Goal: Transaction & Acquisition: Book appointment/travel/reservation

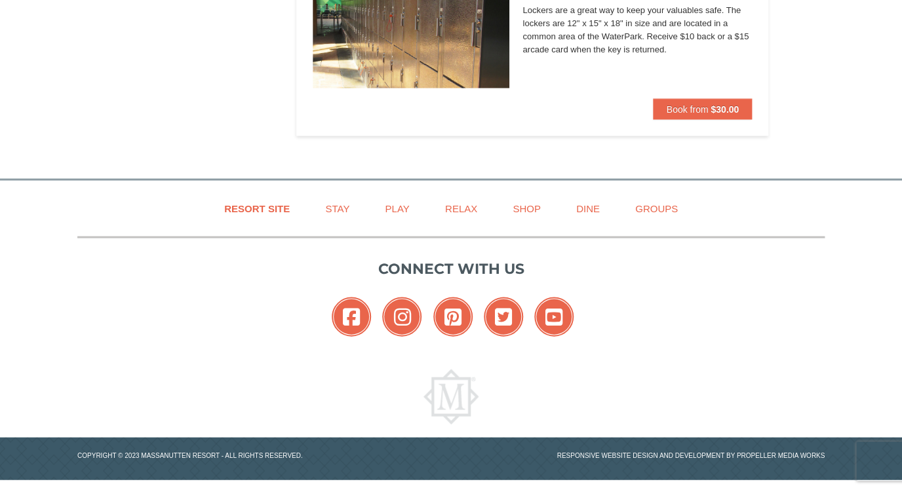
scroll to position [803, 0]
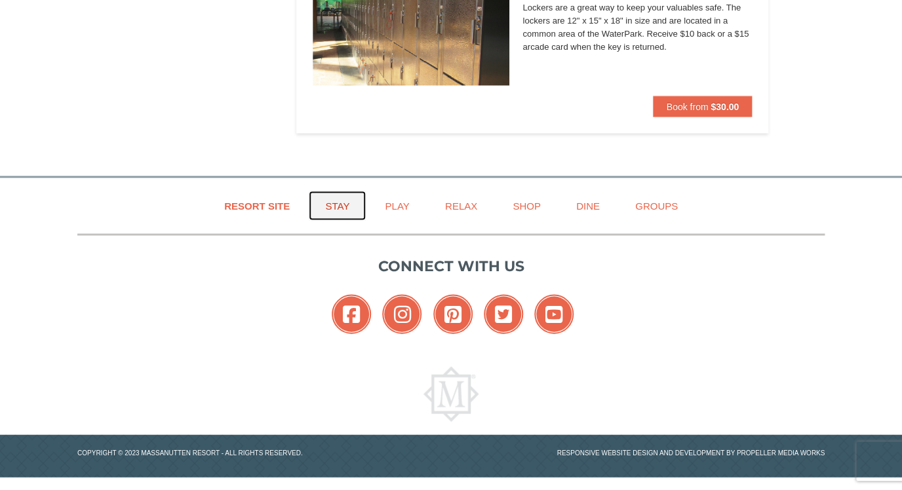
click at [359, 194] on link "Stay" at bounding box center [337, 206] width 57 height 30
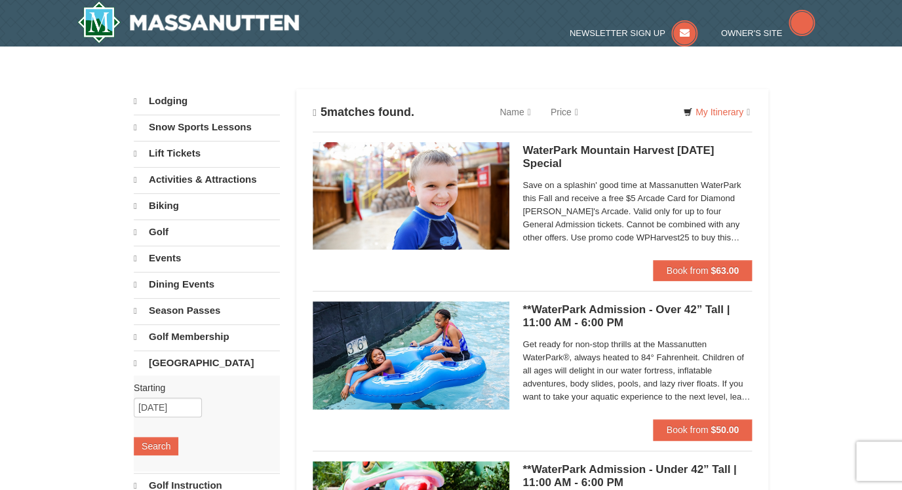
click at [368, 115] on h4 "5 matches found." at bounding box center [364, 113] width 102 height 14
click at [317, 113] on h4 "5 matches found." at bounding box center [364, 113] width 102 height 14
click at [172, 358] on link "[GEOGRAPHIC_DATA]" at bounding box center [207, 363] width 146 height 25
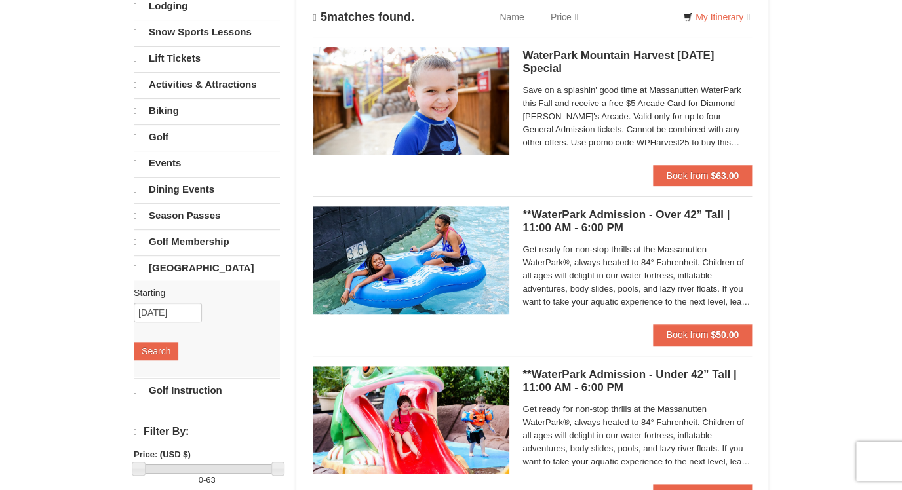
scroll to position [101, 0]
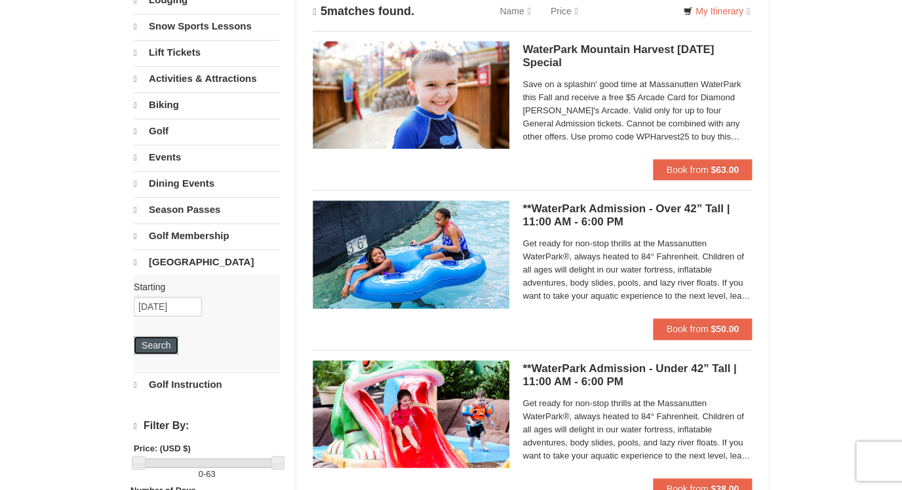
click at [159, 348] on button "Search" at bounding box center [156, 345] width 45 height 18
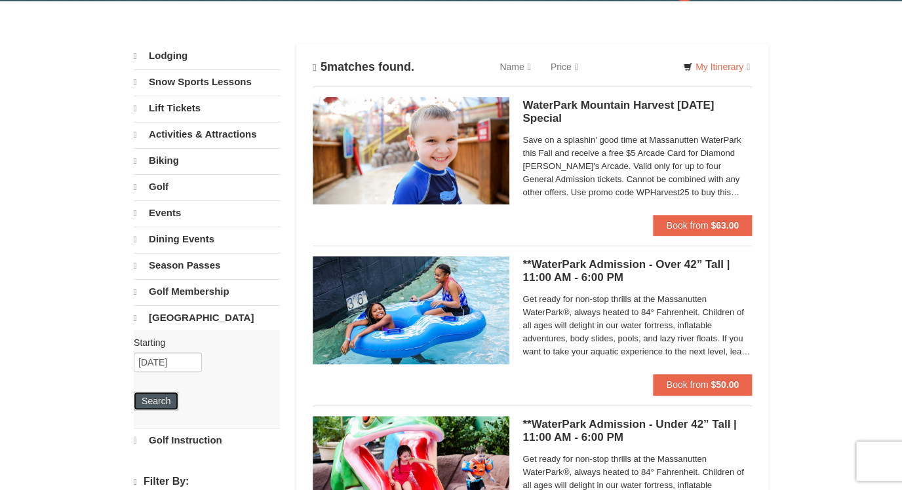
scroll to position [47, 0]
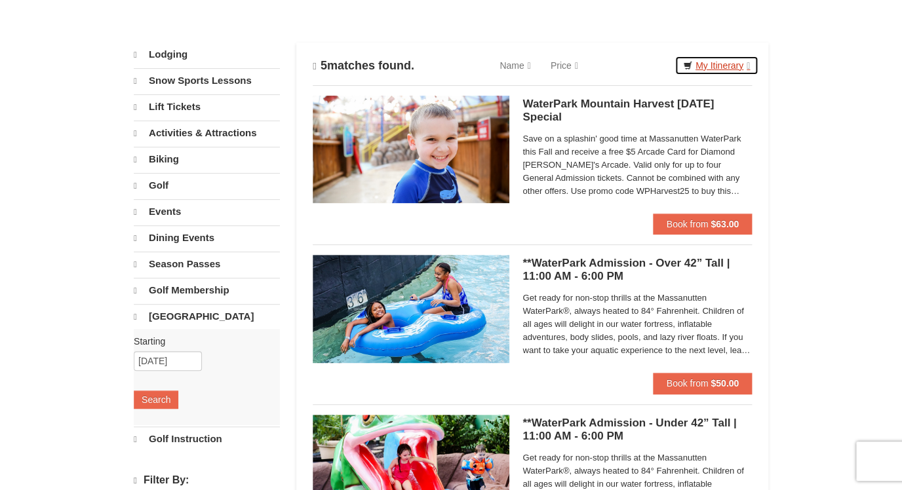
click at [716, 66] on link "My Itinerary" at bounding box center [717, 66] width 84 height 20
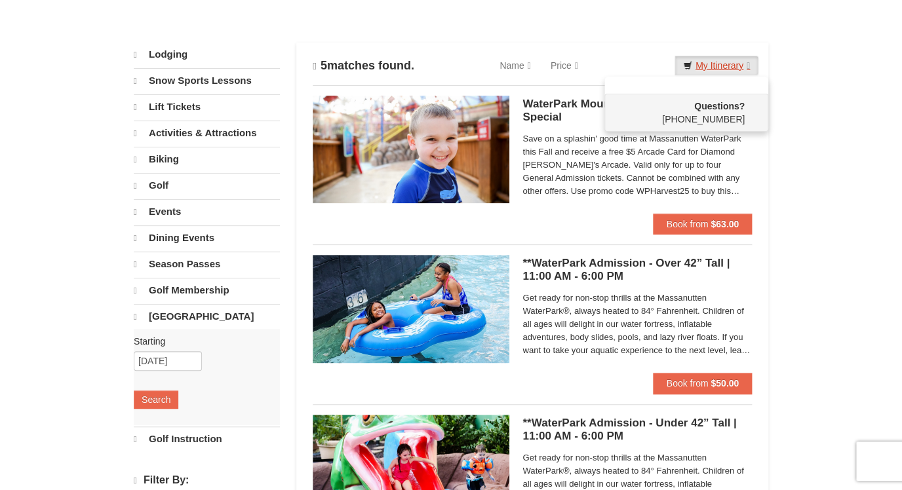
click at [716, 66] on link "My Itinerary" at bounding box center [717, 66] width 84 height 20
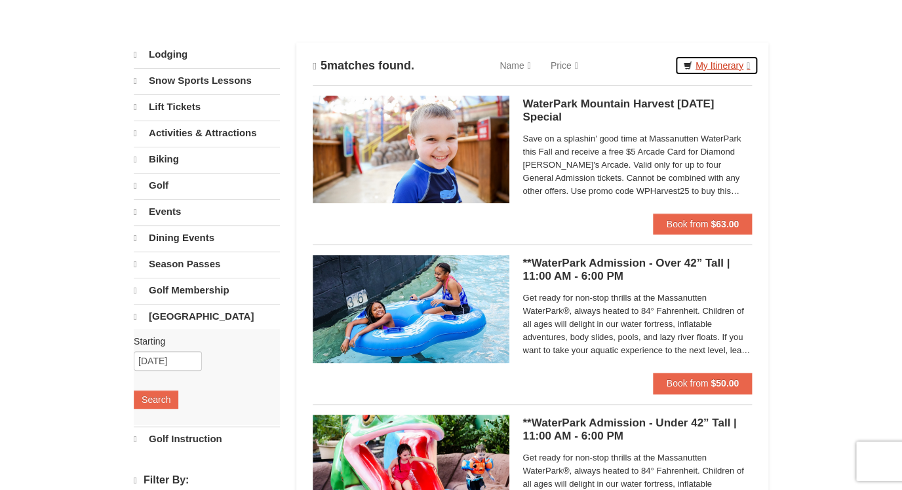
click at [716, 66] on link "My Itinerary" at bounding box center [717, 66] width 84 height 20
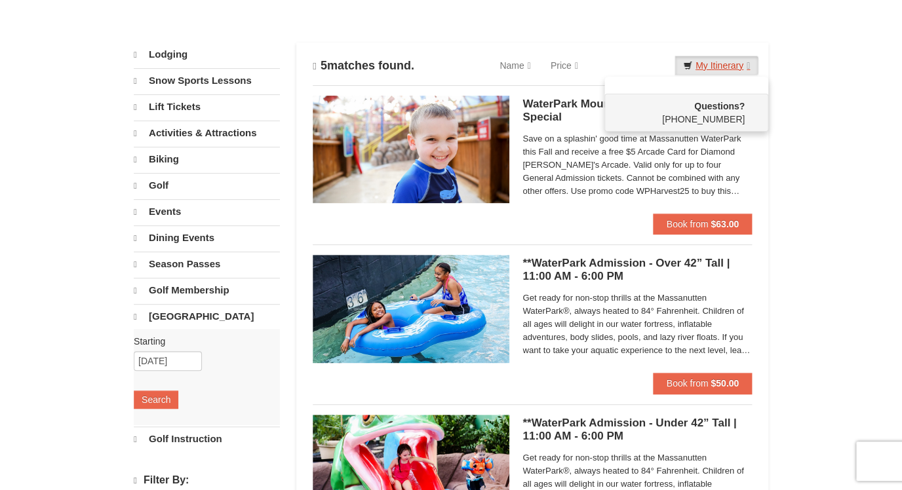
click at [716, 66] on link "My Itinerary" at bounding box center [717, 66] width 84 height 20
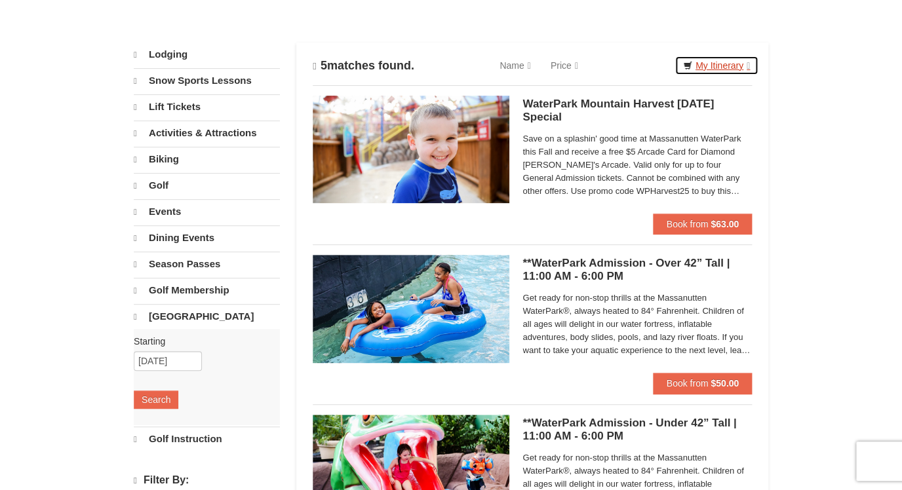
click at [683, 65] on icon at bounding box center [687, 65] width 9 height 9
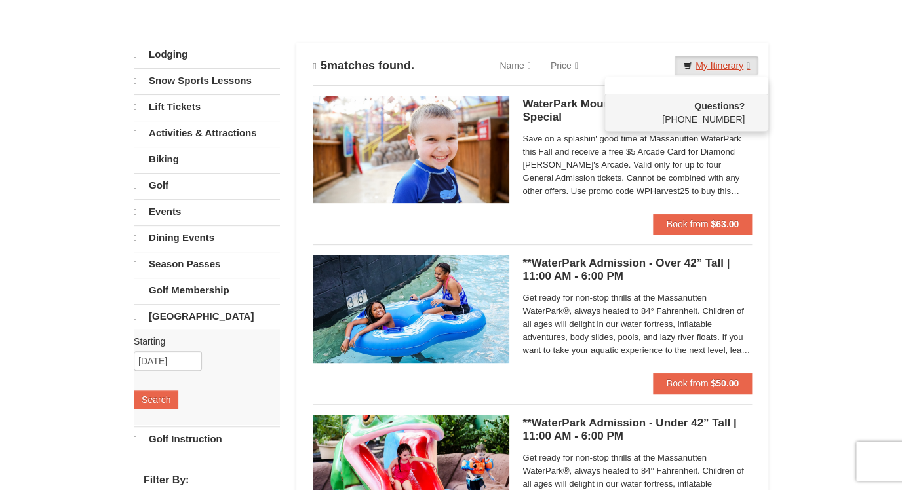
click at [683, 65] on icon at bounding box center [687, 65] width 9 height 9
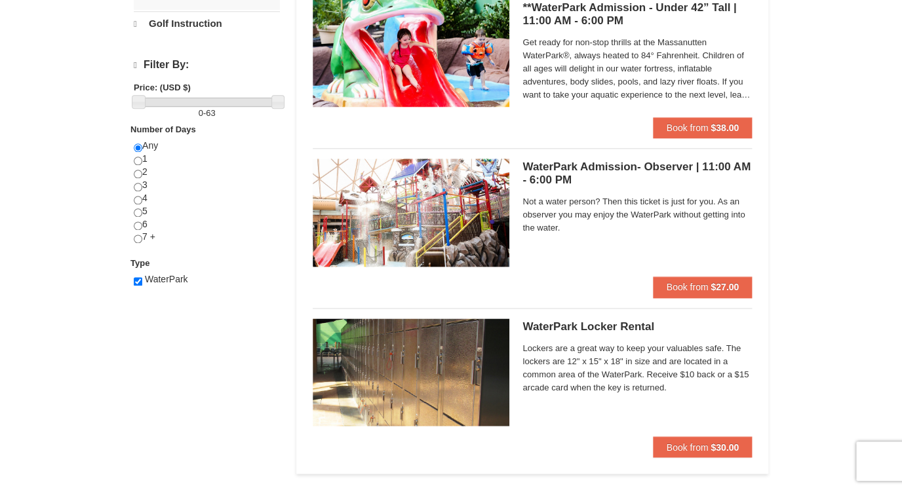
scroll to position [469, 0]
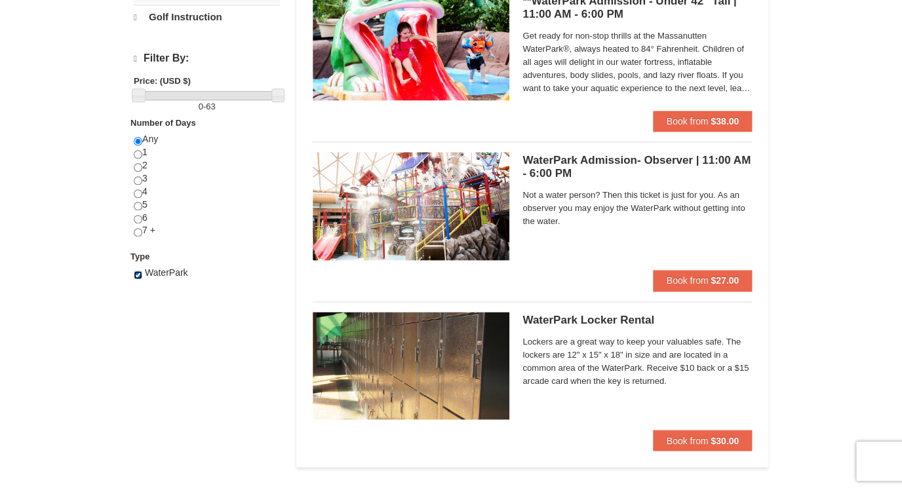
click at [138, 275] on input "checkbox" at bounding box center [138, 275] width 9 height 9
checkbox input "false"
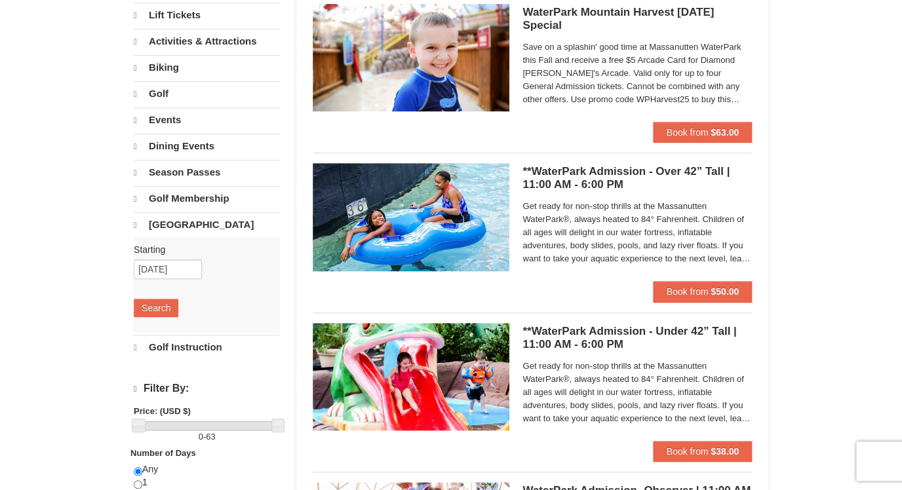
scroll to position [0, 0]
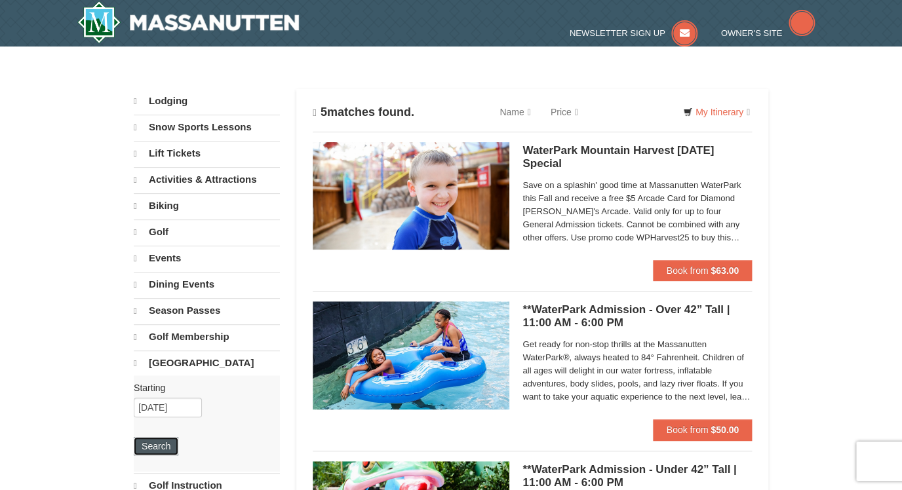
click at [151, 447] on button "Search" at bounding box center [156, 446] width 45 height 18
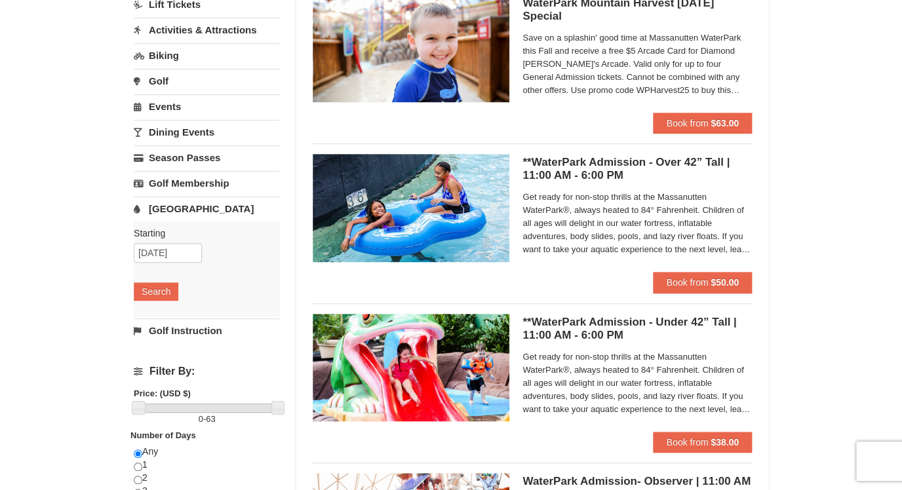
scroll to position [149, 0]
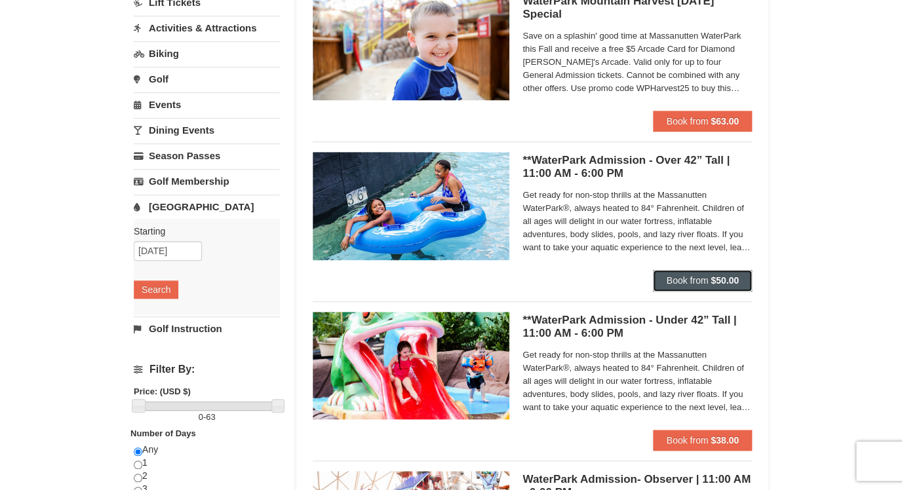
click at [683, 279] on span "Book from" at bounding box center [687, 280] width 42 height 10
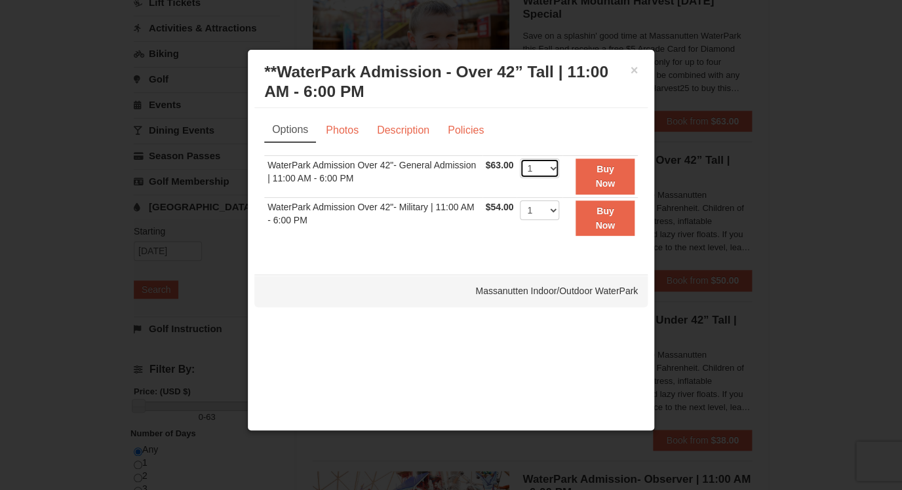
click at [520, 159] on select "1 2 3 4 5 6 7 8 9 10 11 12 13 14 15 16 17 18 19 20 21 22" at bounding box center [539, 169] width 39 height 20
click at [520, 201] on select "1 2 3 4 5 6 7 8 9 10 11 12 13 14 15 16 17 18 19 20 21 22" at bounding box center [539, 211] width 39 height 20
select select "8"
click option "8" at bounding box center [0, 0] width 0 height 0
click at [598, 218] on button "Buy Now" at bounding box center [605, 219] width 59 height 36
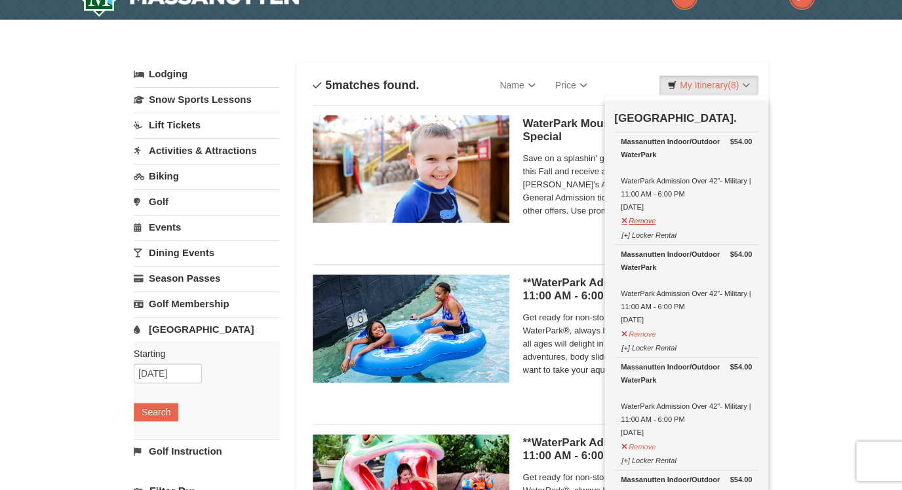
scroll to position [0, 0]
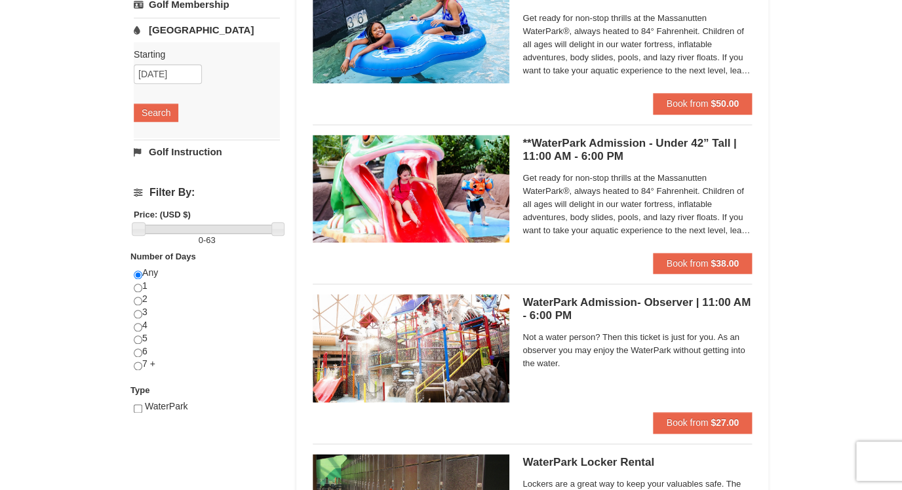
scroll to position [327, 0]
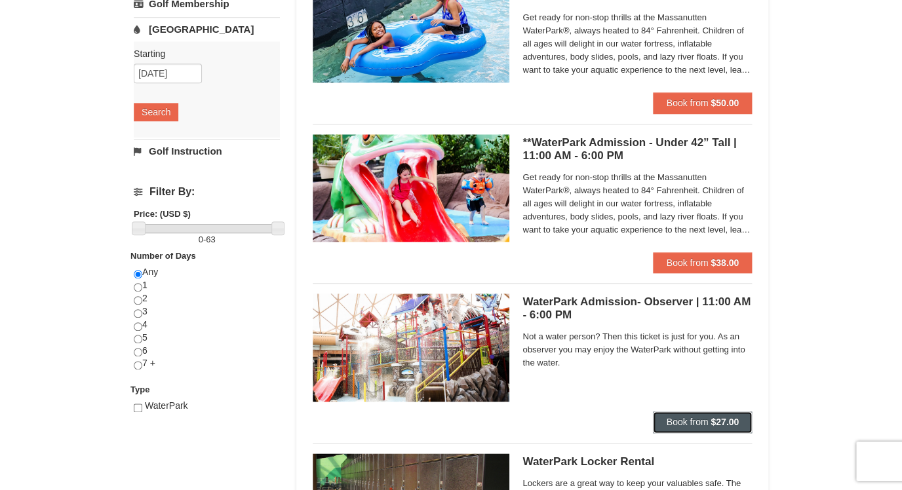
click at [689, 424] on span "Book from" at bounding box center [687, 422] width 42 height 10
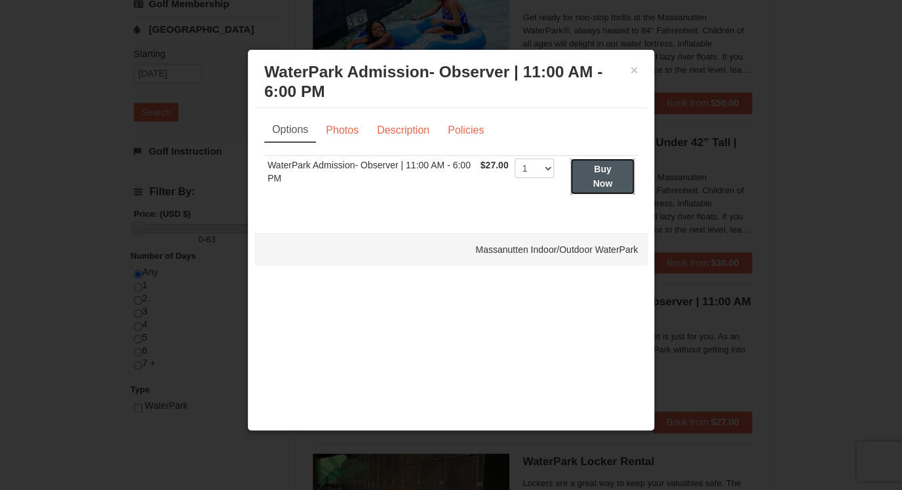
click at [603, 176] on button "Buy Now" at bounding box center [602, 177] width 64 height 36
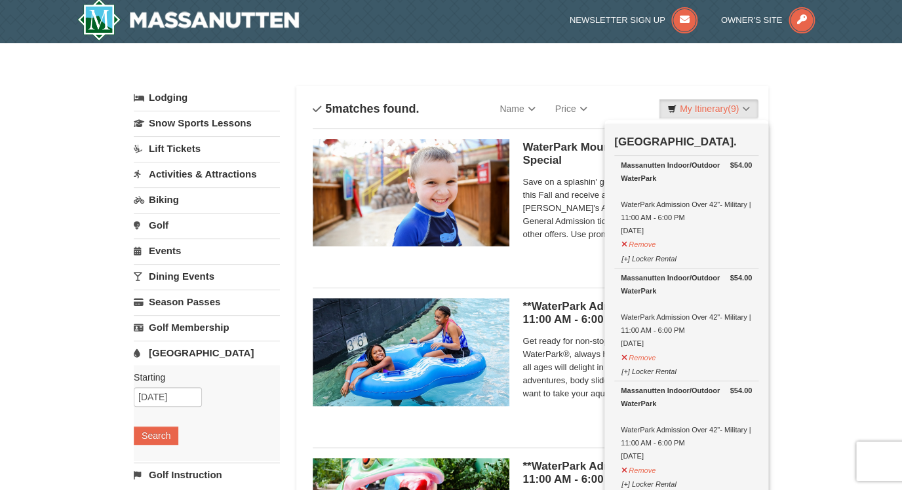
scroll to position [4, 0]
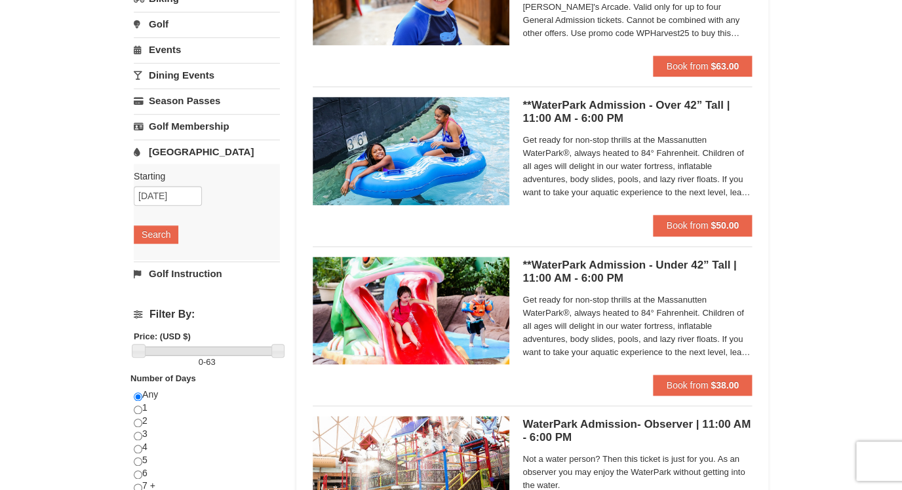
scroll to position [207, 0]
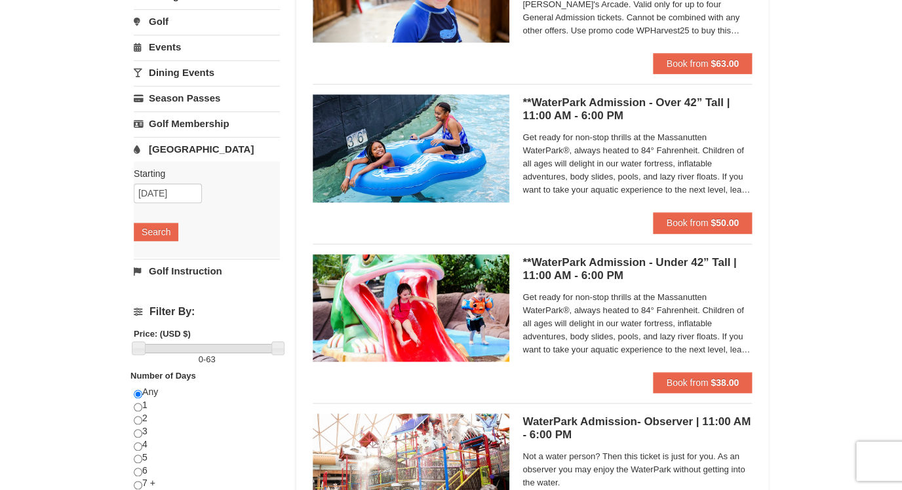
click at [637, 264] on h5 "**WaterPark Admission - Under 42” Tall | 11:00 AM - 6:00 PM Massanutten Indoor/…" at bounding box center [637, 269] width 229 height 26
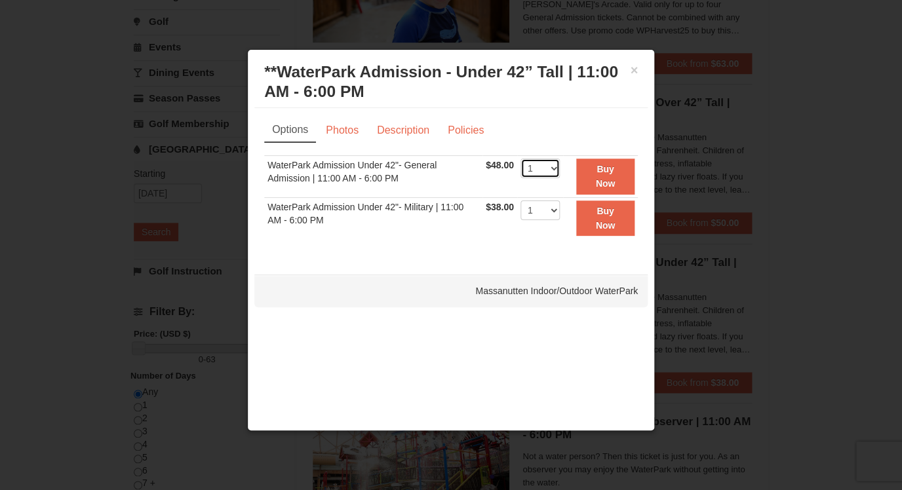
click at [521, 159] on select "1 2 3 4 5 6 7 8 9 10 11 12 13 14 15 16 17 18 19 20 21 22" at bounding box center [540, 169] width 39 height 20
click at [610, 222] on strong "Buy Now" at bounding box center [606, 218] width 20 height 25
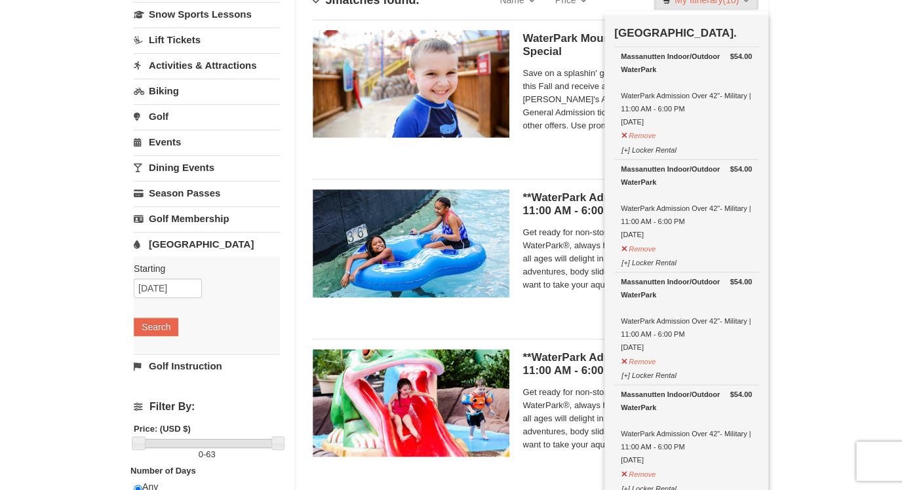
scroll to position [113, 0]
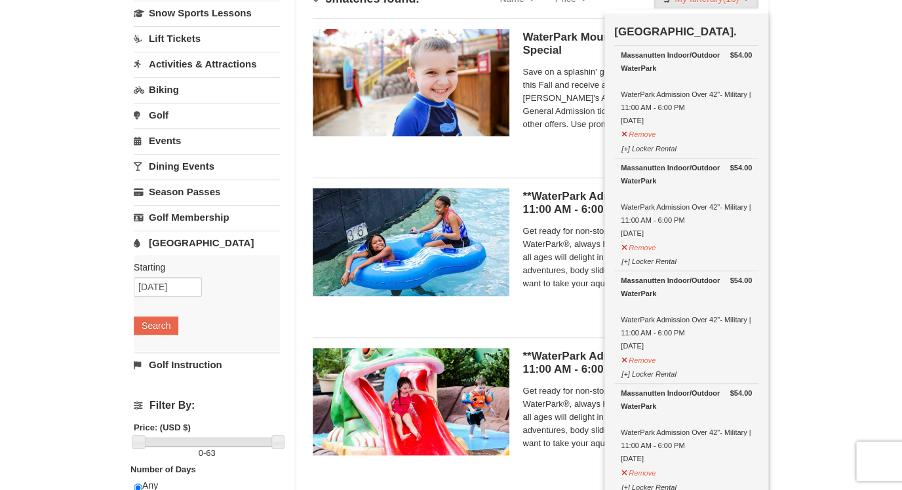
click at [582, 313] on div "**WaterPark Admission - Over 42” Tall | 11:00 AM - 6:00 PM Massanutten Indoor/O…" at bounding box center [532, 247] width 439 height 138
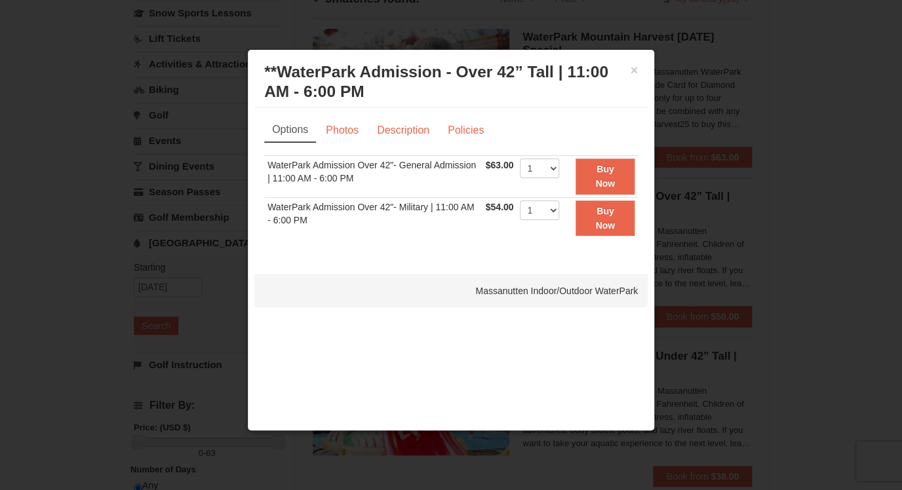
click at [782, 337] on div at bounding box center [451, 245] width 902 height 490
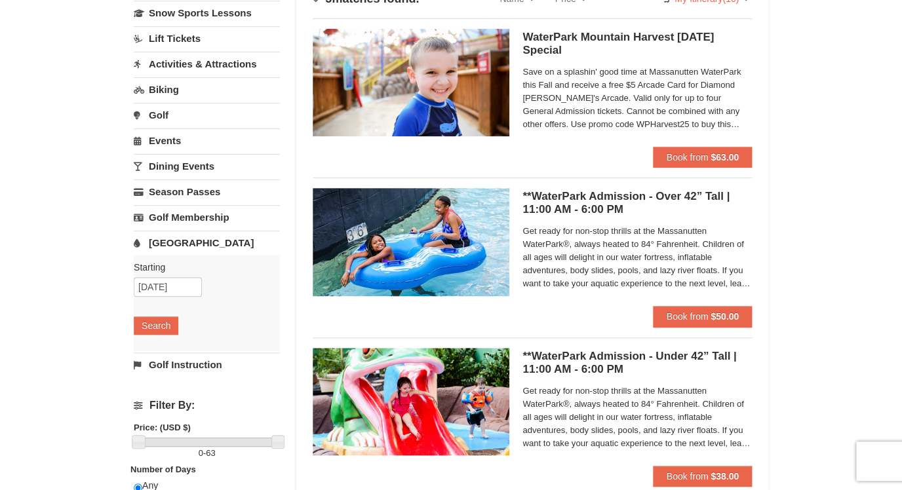
click at [609, 357] on h5 "**WaterPark Admission - Under 42” Tall | 11:00 AM - 6:00 PM Massanutten Indoor/…" at bounding box center [637, 363] width 229 height 26
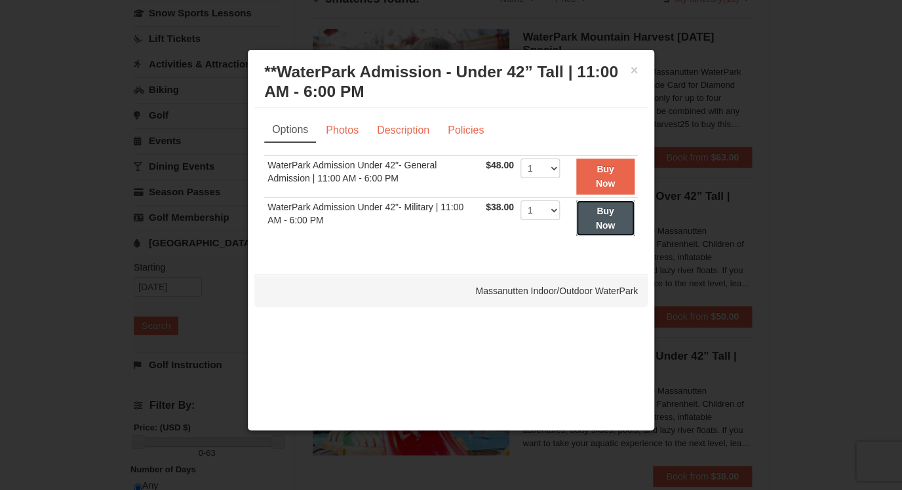
click at [611, 220] on button "Buy Now" at bounding box center [605, 219] width 58 height 36
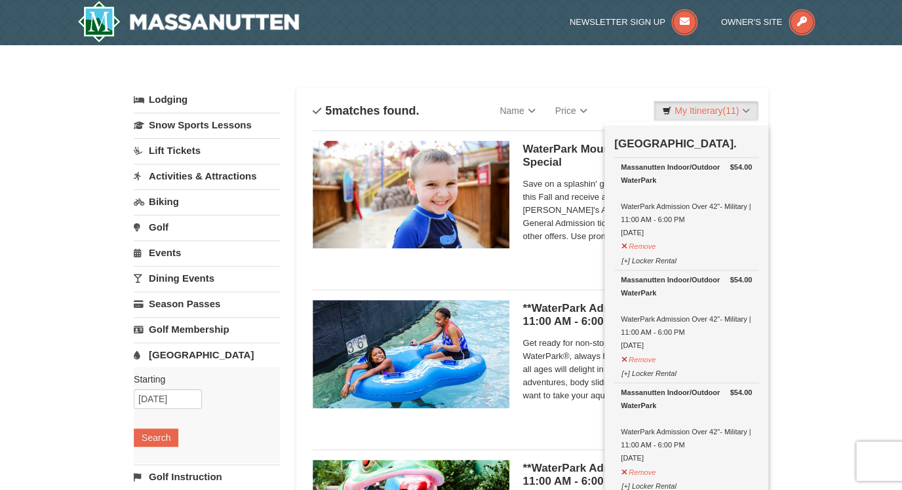
scroll to position [4, 0]
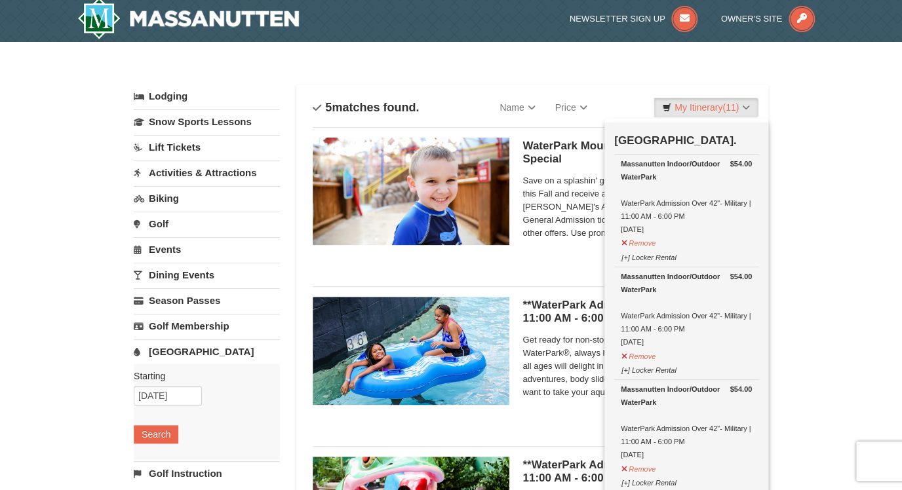
click at [551, 262] on div "WaterPark Mountain Harvest Sunday Special Massanutten Indoor/Outdoor WaterPark …" at bounding box center [532, 196] width 439 height 138
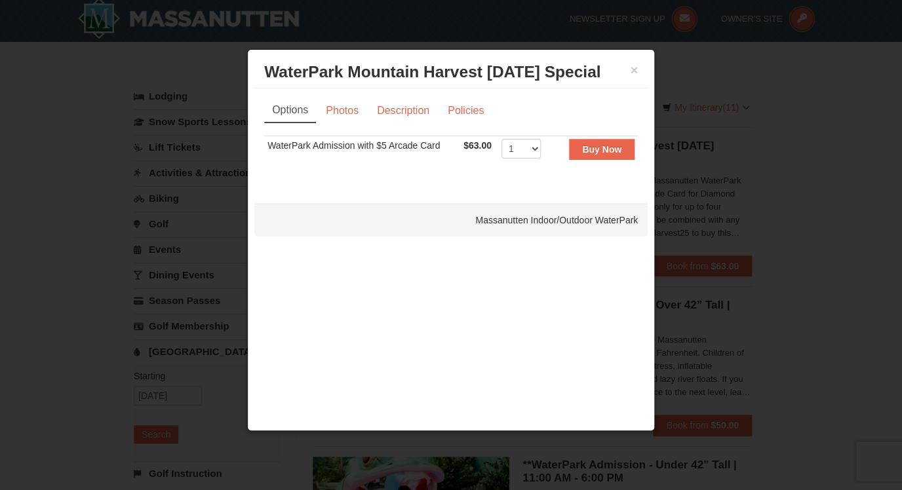
click at [778, 277] on div at bounding box center [451, 245] width 902 height 490
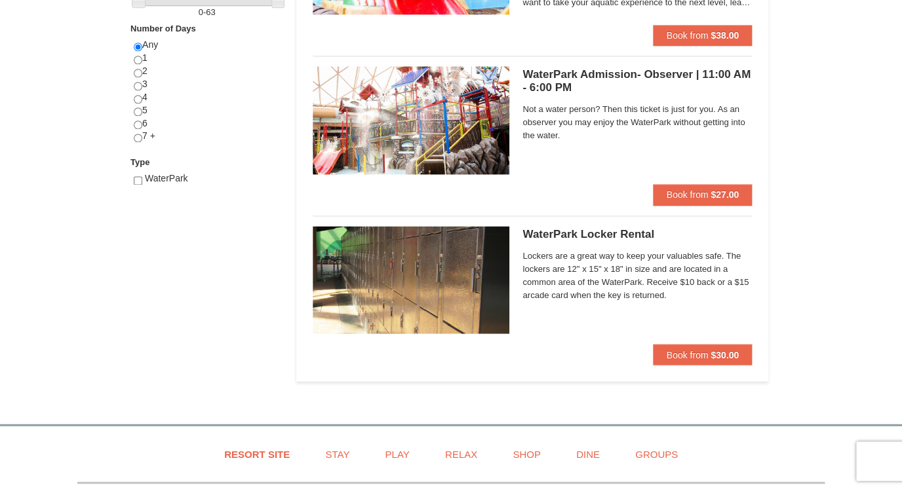
scroll to position [556, 0]
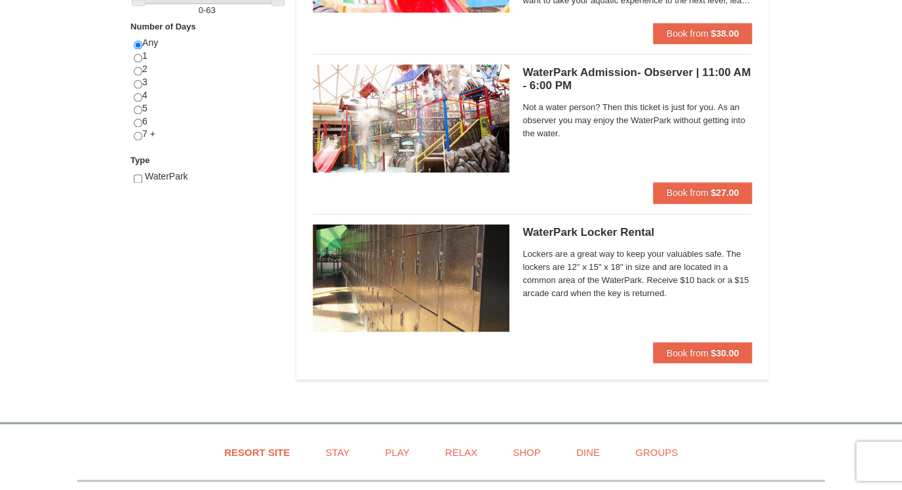
click at [590, 75] on h5 "WaterPark Admission- Observer | 11:00 AM - 6:00 PM Massanutten Indoor/Outdoor W…" at bounding box center [637, 79] width 229 height 26
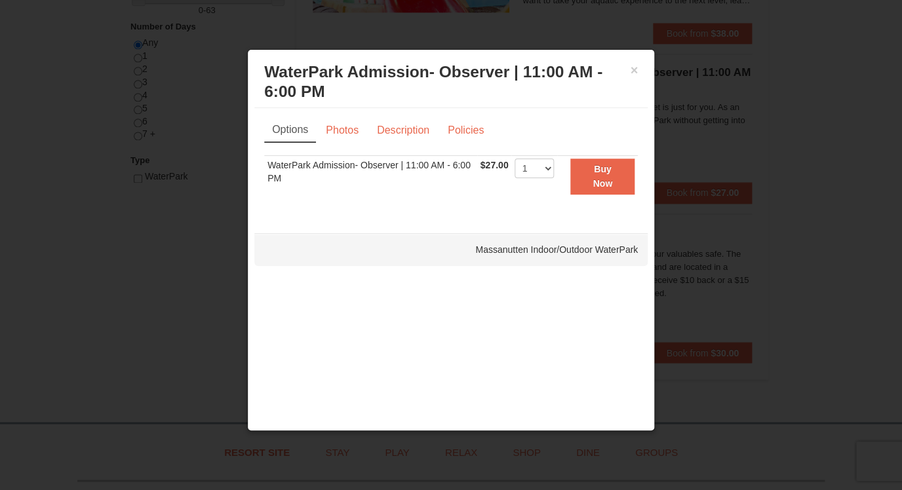
click at [822, 305] on div at bounding box center [451, 245] width 902 height 490
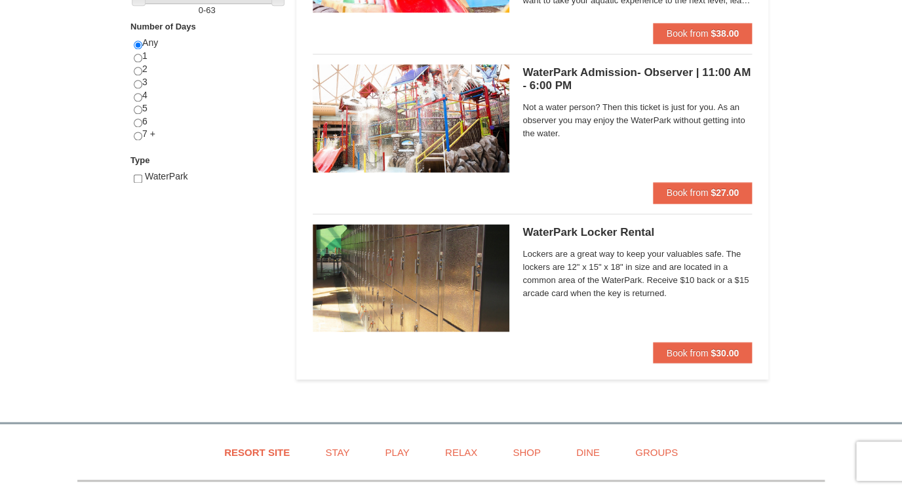
click at [626, 231] on h5 "WaterPark Locker Rental Massanutten Indoor/Outdoor WaterPark" at bounding box center [637, 232] width 229 height 13
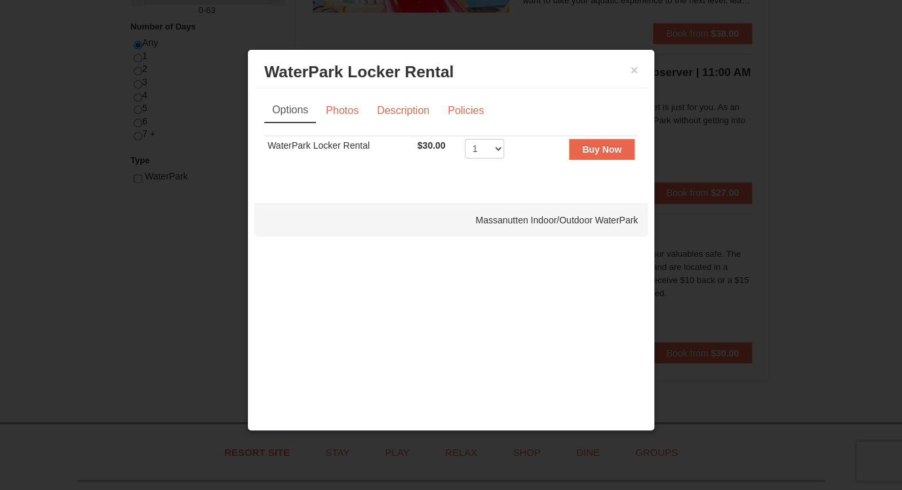
click at [853, 306] on div at bounding box center [451, 245] width 902 height 490
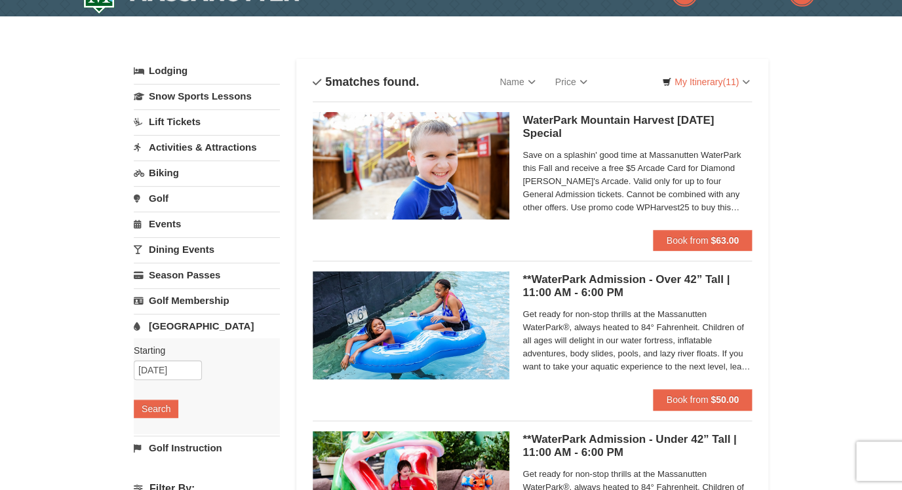
scroll to position [0, 0]
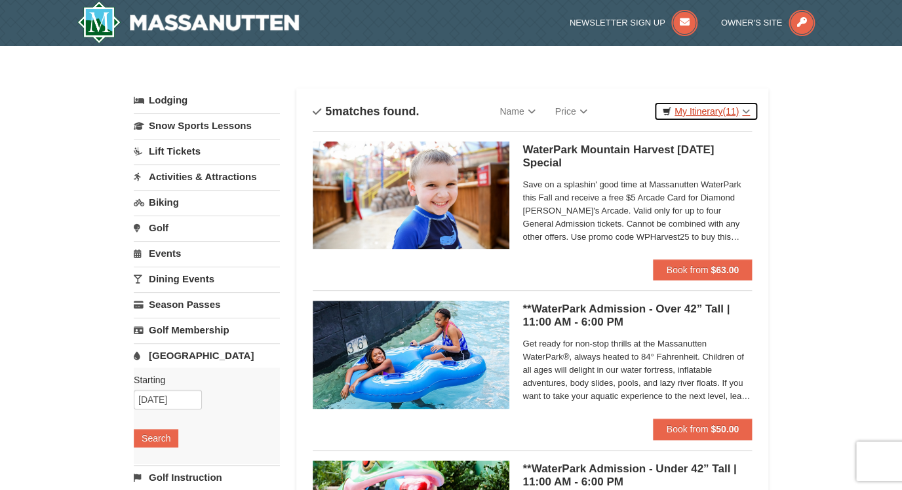
click at [709, 111] on link "My Itinerary (11)" at bounding box center [706, 112] width 105 height 20
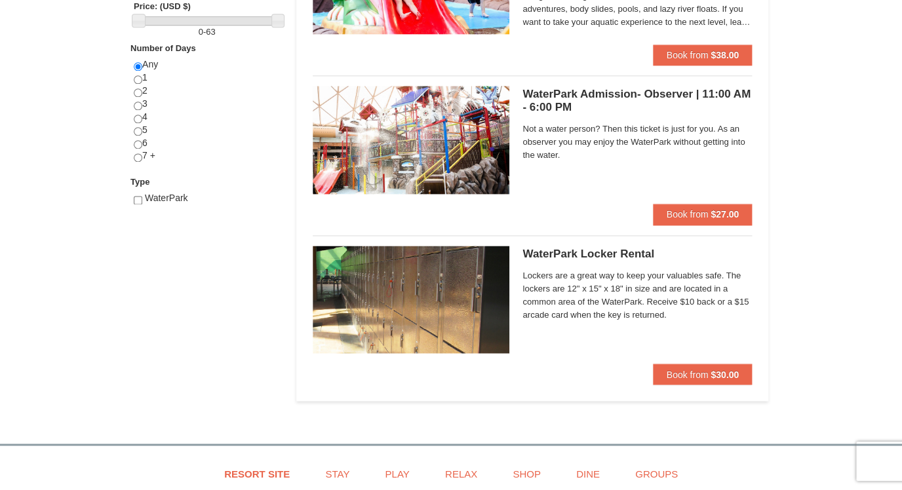
scroll to position [538, 0]
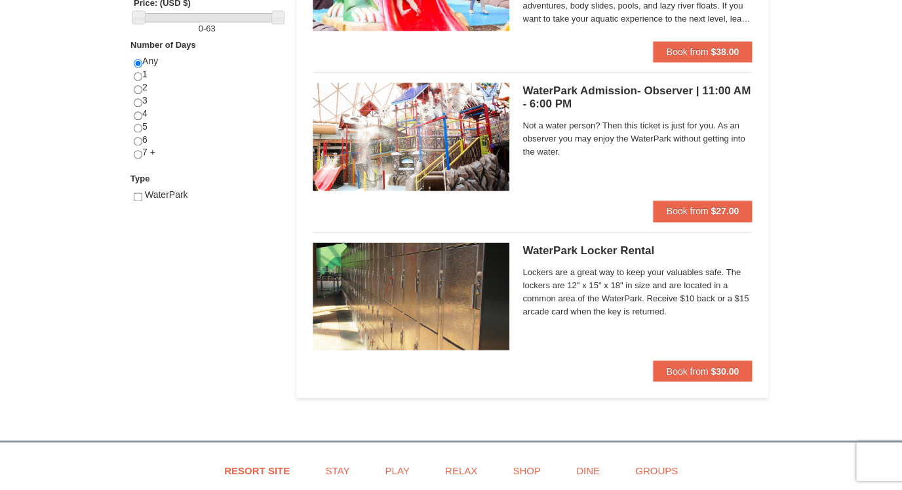
click at [591, 250] on h5 "WaterPark Locker Rental Massanutten Indoor/Outdoor WaterPark" at bounding box center [637, 251] width 229 height 13
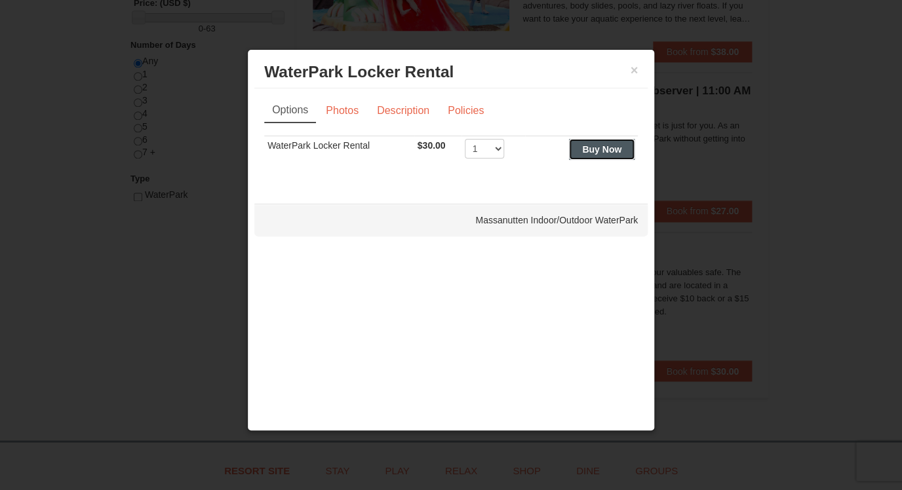
click at [602, 151] on strong "Buy Now" at bounding box center [601, 149] width 39 height 10
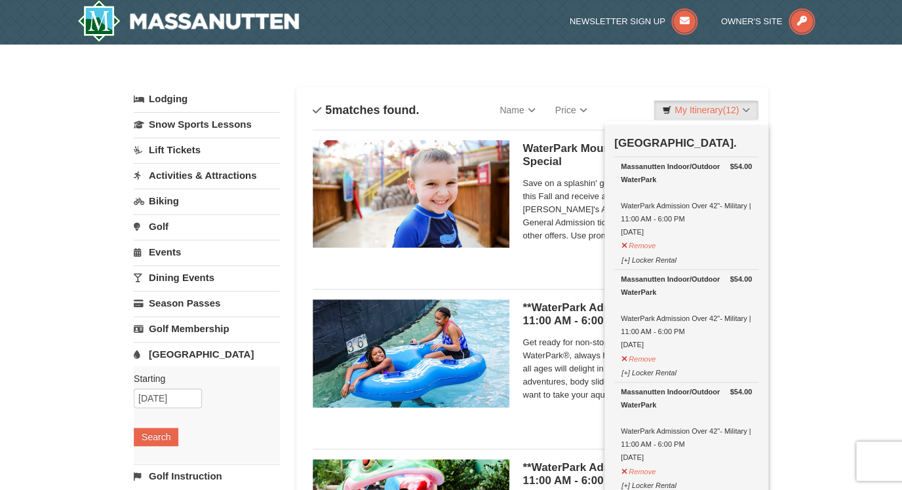
scroll to position [4, 0]
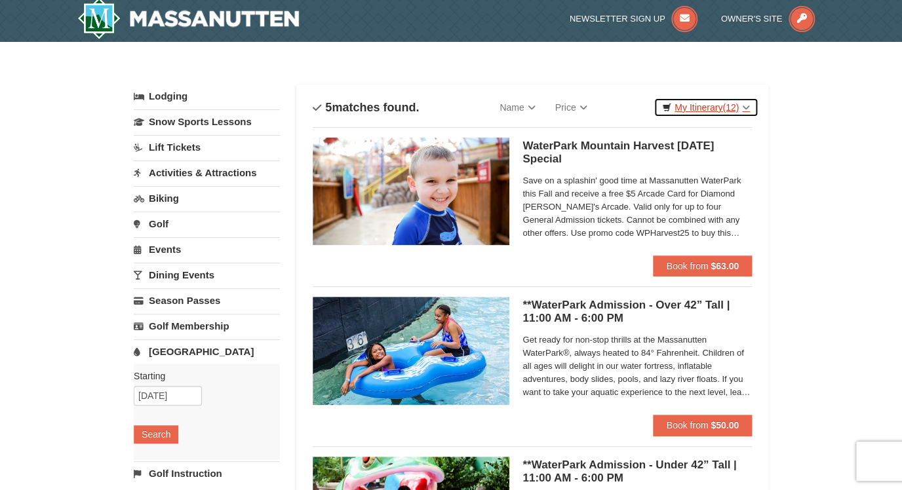
click at [730, 110] on span "(12)" at bounding box center [731, 107] width 16 height 10
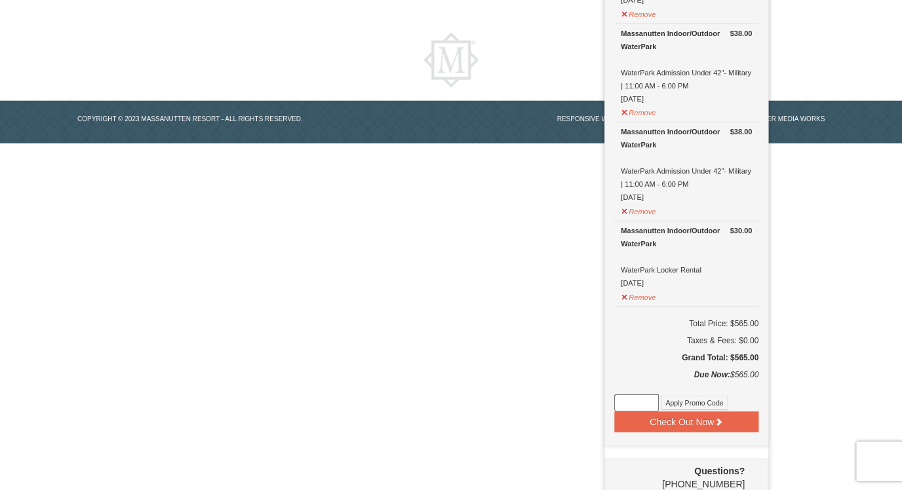
scroll to position [1142, 0]
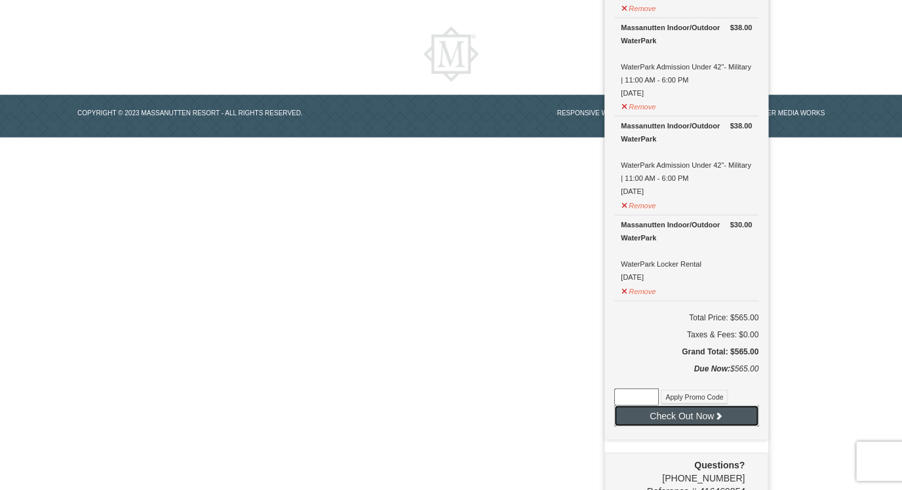
click at [706, 414] on button "Check Out Now" at bounding box center [686, 416] width 144 height 21
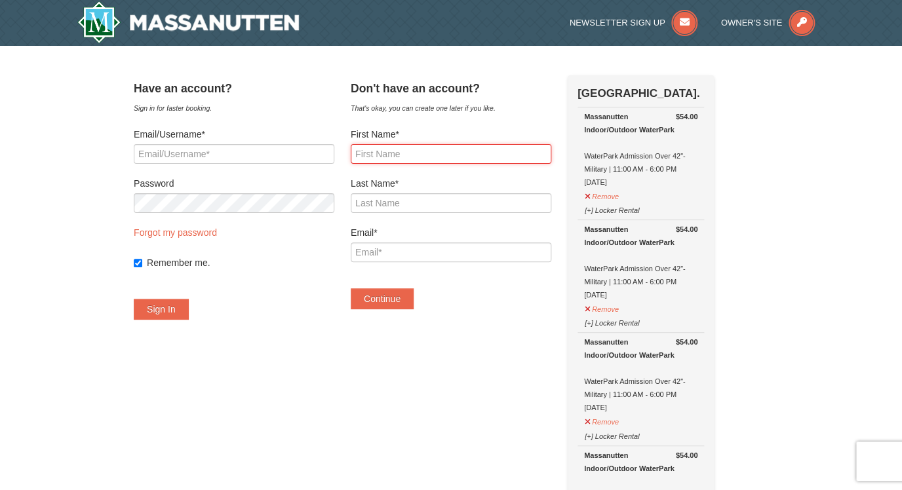
click at [384, 156] on input "First Name*" at bounding box center [451, 154] width 201 height 20
type input "Tim"
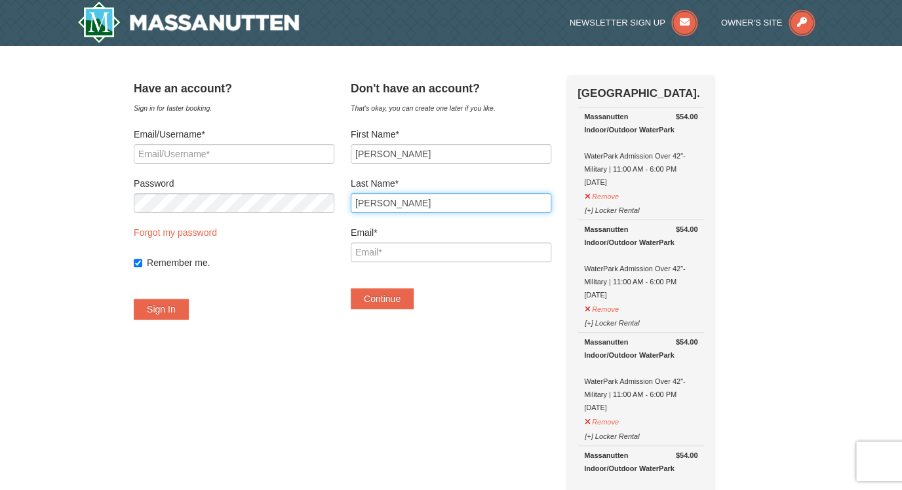
type input "Krauter"
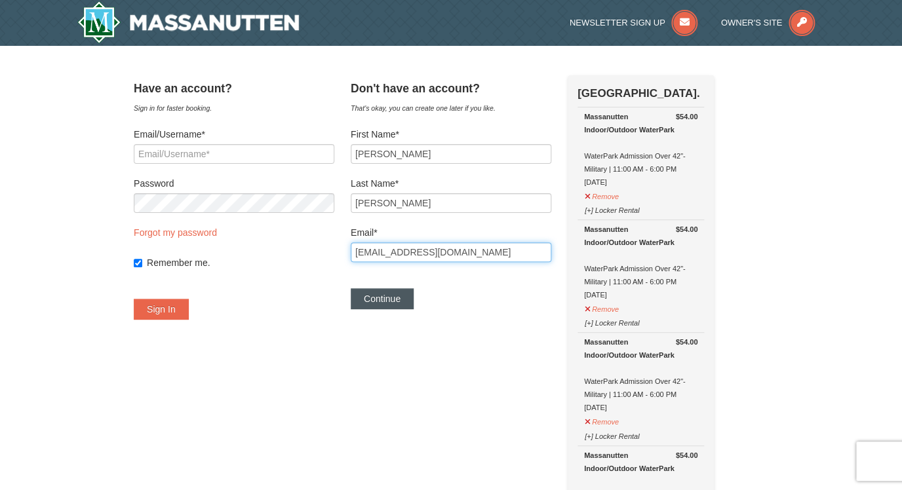
type input "tkrauter@gmail.com"
click at [393, 304] on button "Continue" at bounding box center [382, 299] width 63 height 21
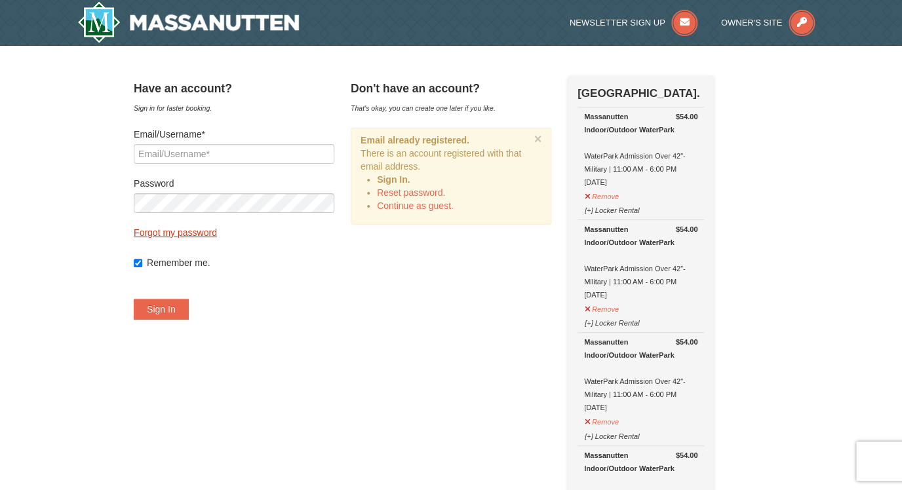
click at [205, 235] on link "Forgot my password" at bounding box center [175, 233] width 83 height 10
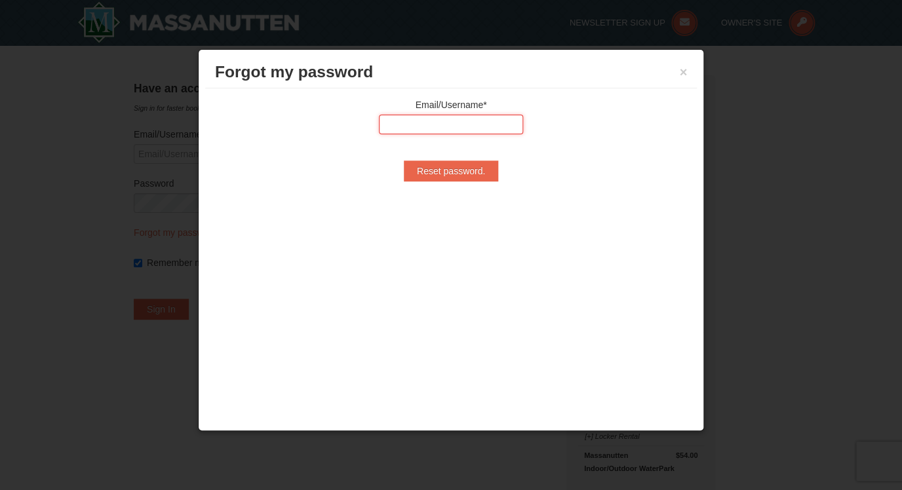
click at [399, 124] on input "text" at bounding box center [451, 125] width 144 height 20
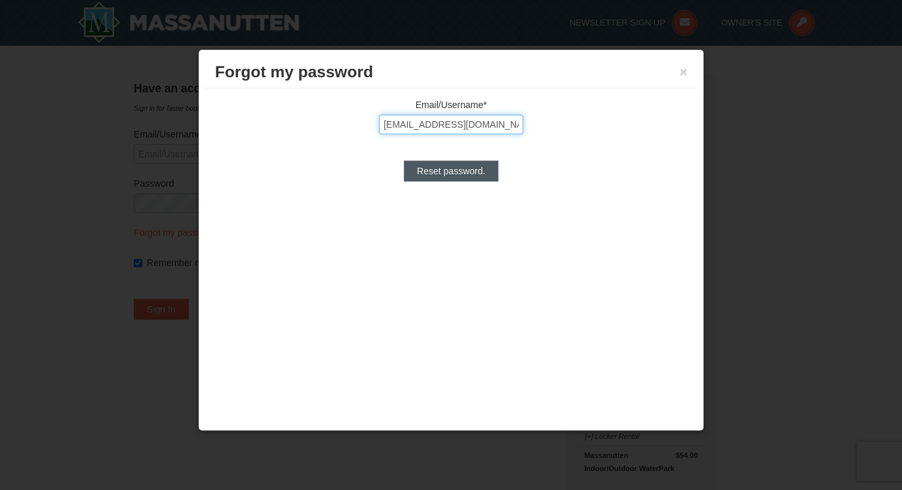
type input "tkrauter@gmail.com"
click at [430, 174] on input "Reset password." at bounding box center [451, 171] width 94 height 21
type input "Processing..."
type input "tkrauter@gmail.com"
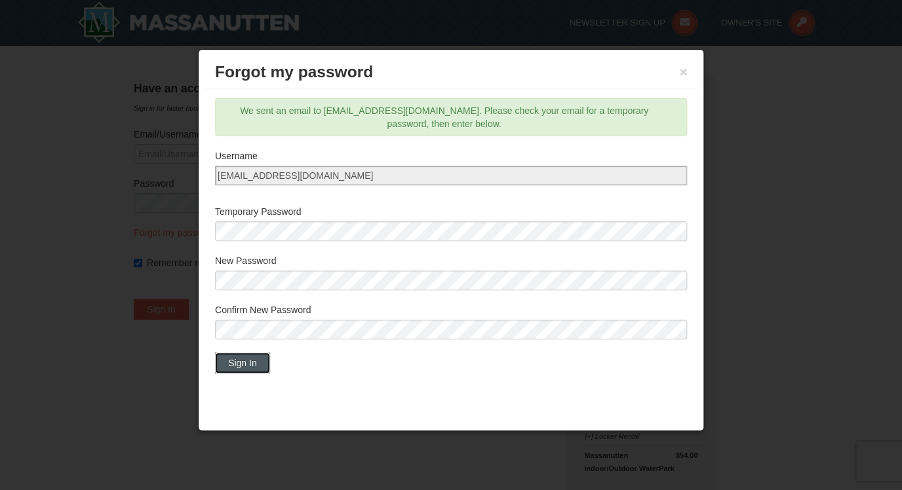
click at [240, 361] on button "Sign In" at bounding box center [242, 363] width 55 height 21
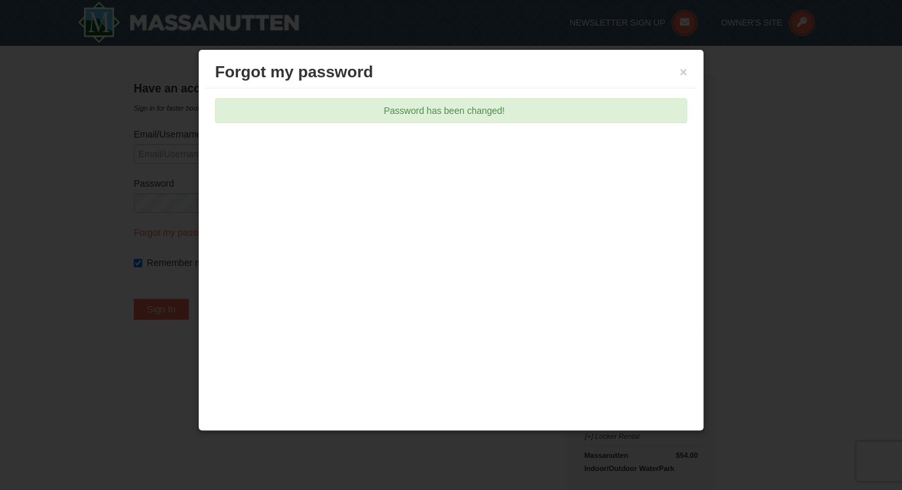
click at [240, 361] on div "Forgot my password × Email/Username* tkrauter@gmail.com Reset password. We sent…" at bounding box center [451, 240] width 506 height 382
click at [684, 72] on button "×" at bounding box center [683, 72] width 8 height 13
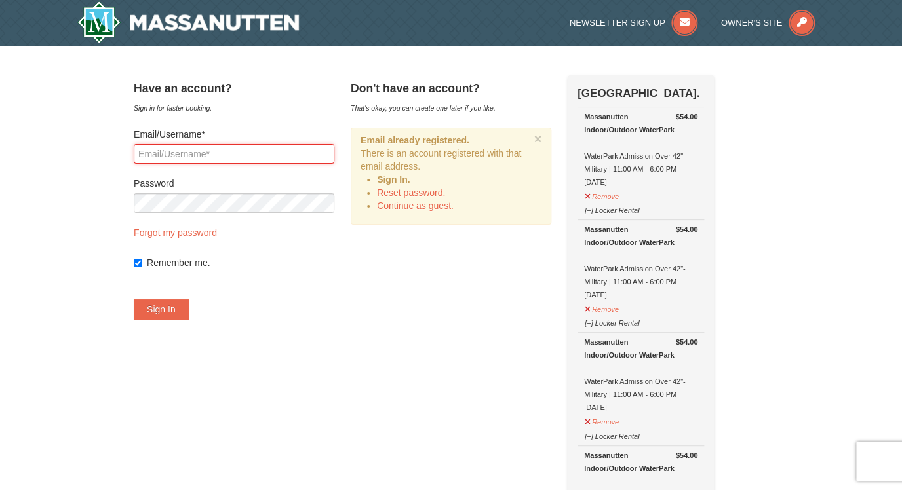
click at [296, 160] on input "Email/Username*" at bounding box center [234, 154] width 201 height 20
type input "tkrauter@gmail.com"
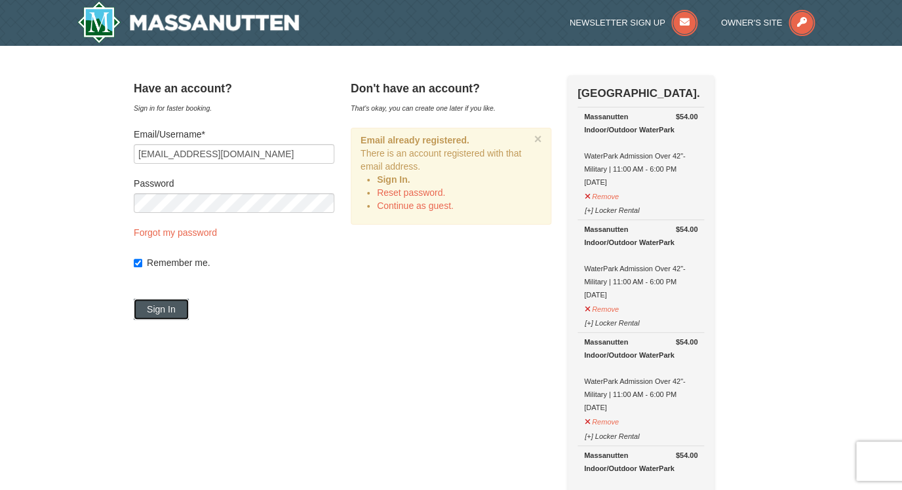
click at [176, 310] on button "Sign In" at bounding box center [161, 309] width 55 height 21
click at [178, 310] on button "Try Again" at bounding box center [166, 309] width 65 height 21
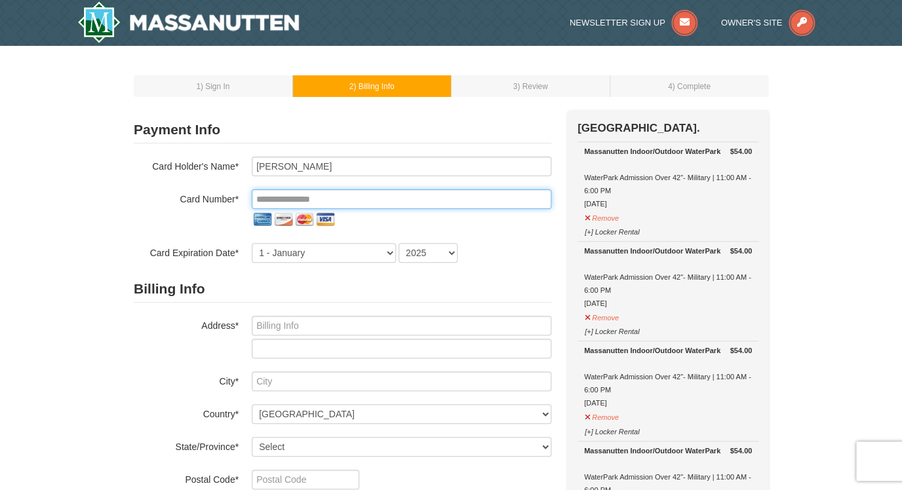
click at [318, 197] on input "tel" at bounding box center [402, 199] width 300 height 20
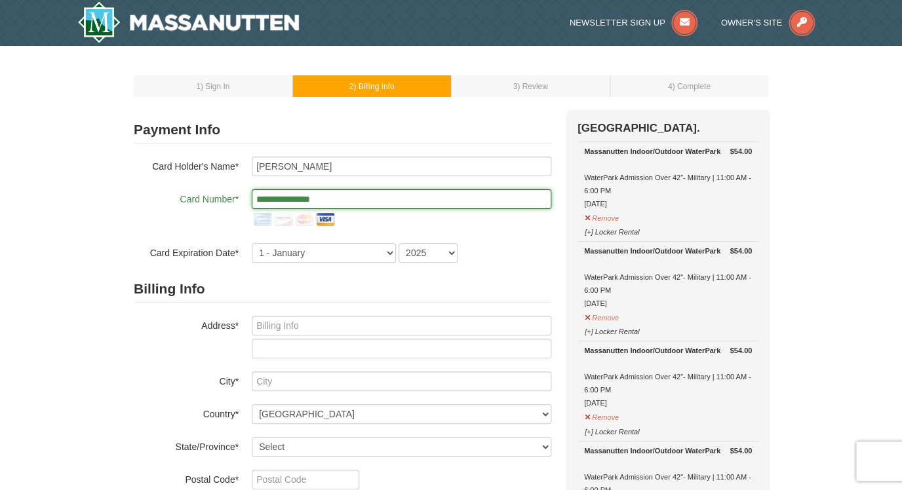
type input "**********"
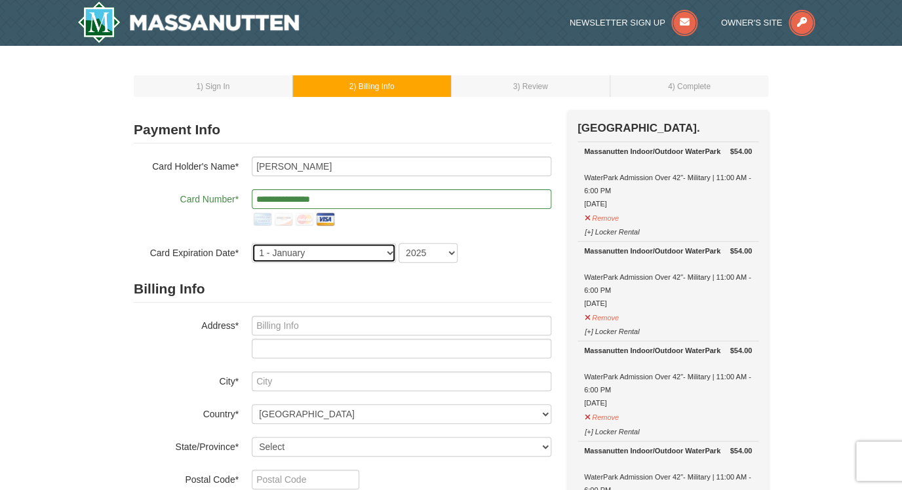
select select "2"
click option "2 - February" at bounding box center [0, 0] width 0 height 0
select select "2026"
click option "2026" at bounding box center [0, 0] width 0 height 0
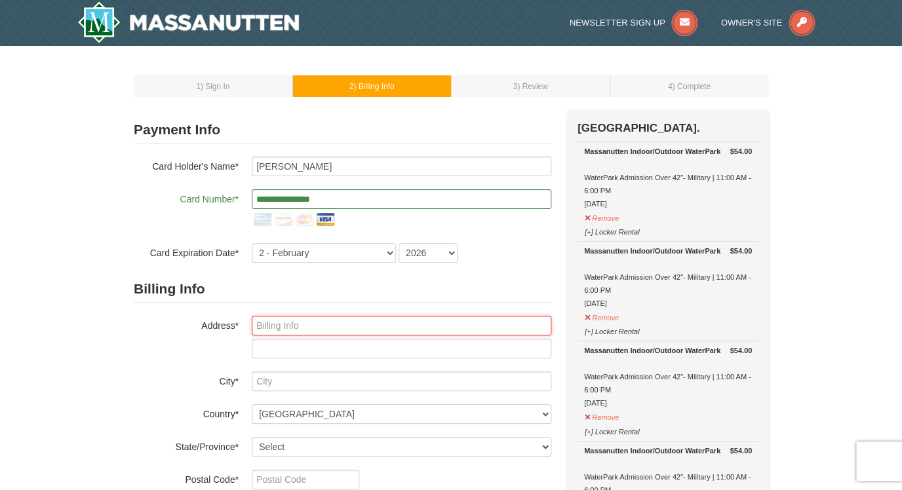
click at [338, 327] on input "text" at bounding box center [402, 326] width 300 height 20
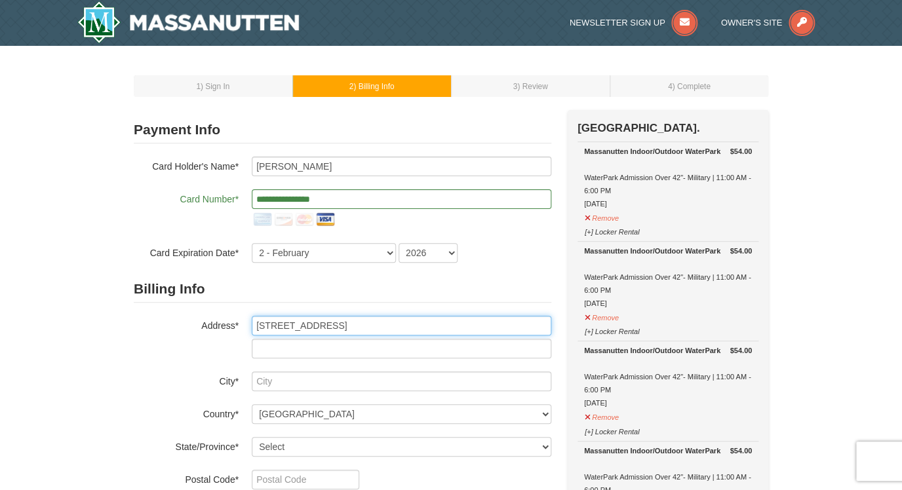
type input "50 N Oak St"
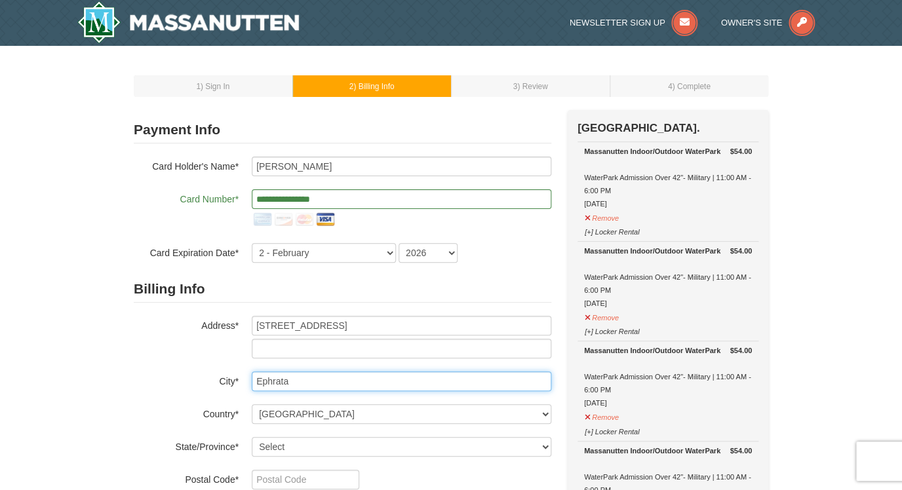
type input "Ephrata"
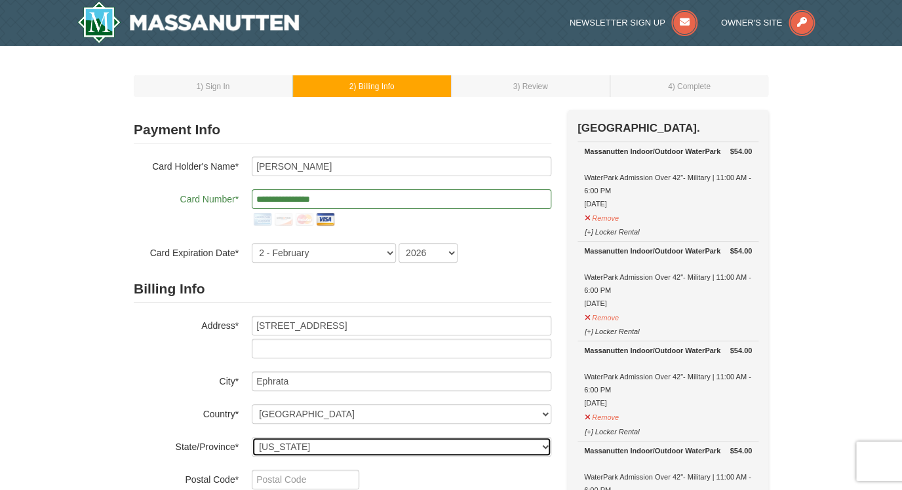
select select "PA"
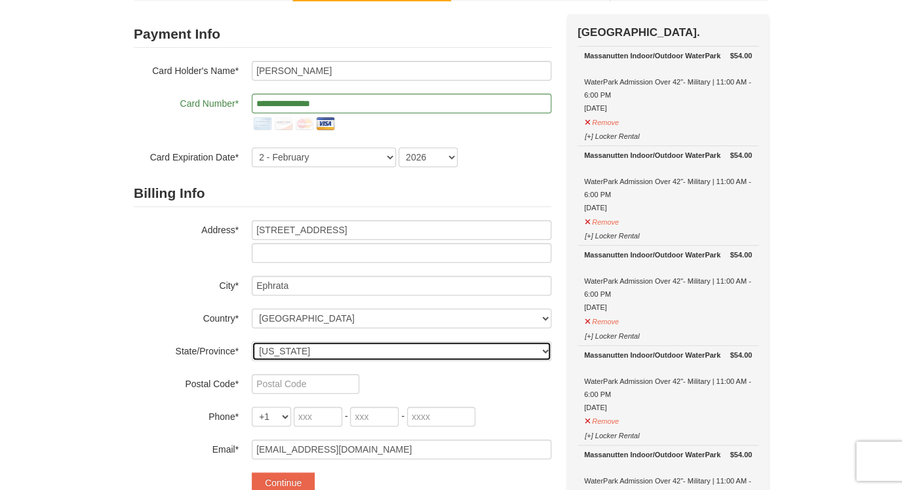
scroll to position [101, 0]
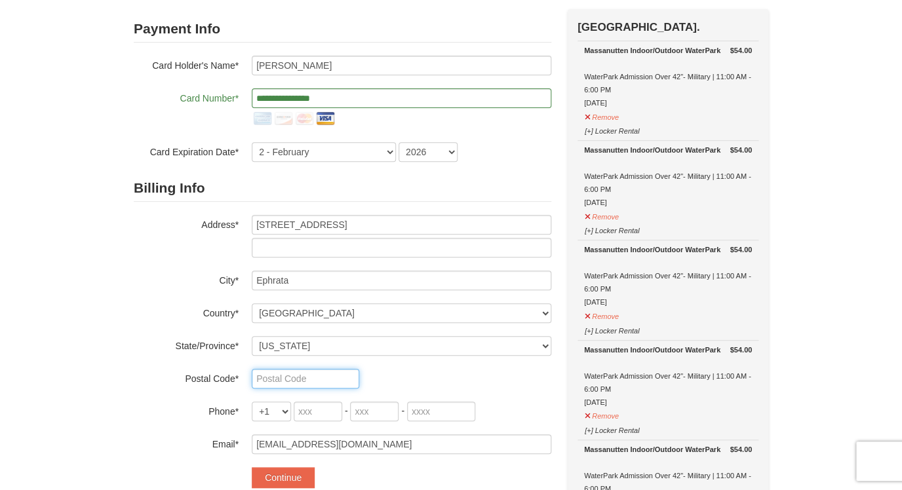
click at [314, 382] on input "text" at bounding box center [306, 379] width 108 height 20
type input "17522"
click at [320, 414] on input "tel" at bounding box center [318, 412] width 49 height 20
type input "2"
type input "717"
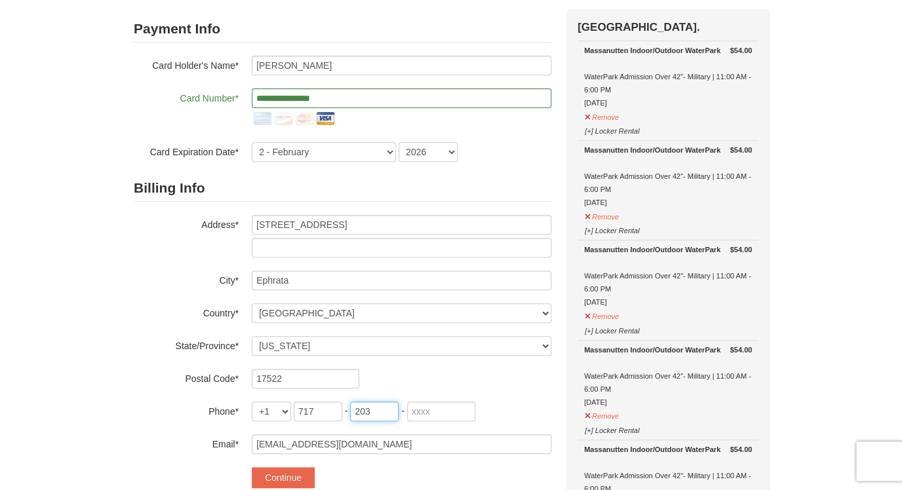
type input "203"
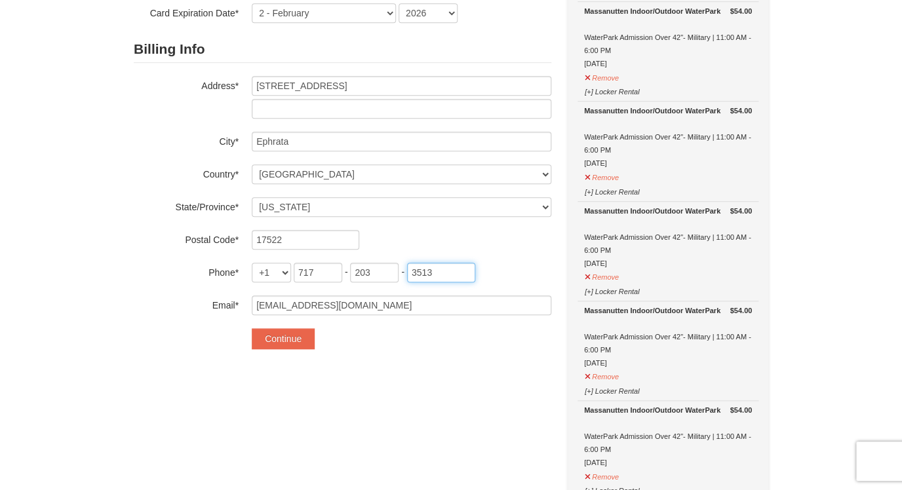
scroll to position [242, 0]
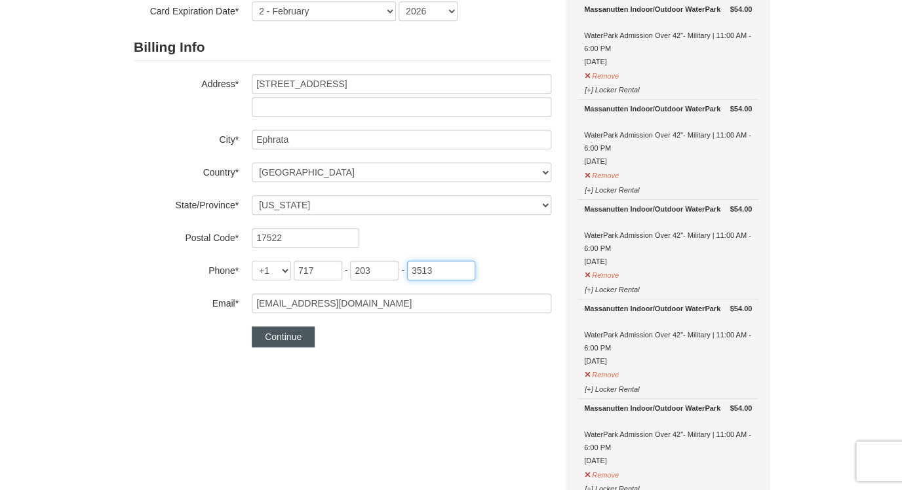
type input "3513"
click at [287, 336] on button "Continue" at bounding box center [283, 337] width 63 height 21
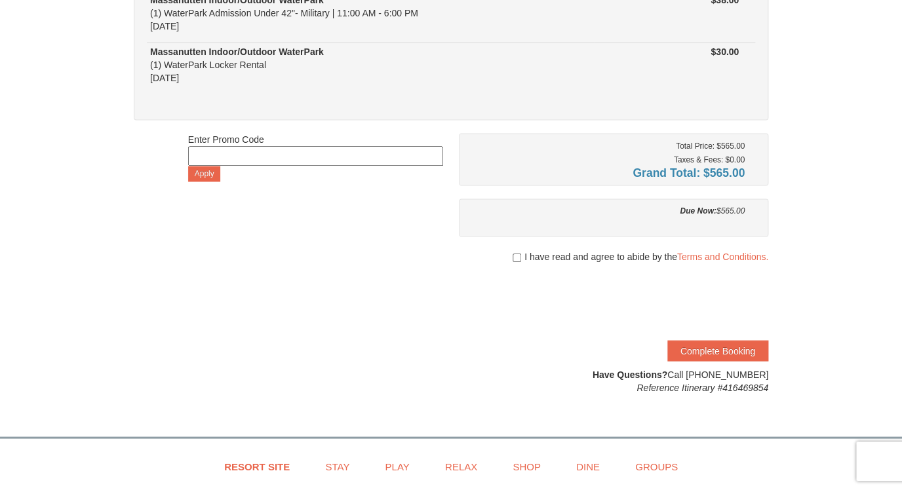
scroll to position [681, 0]
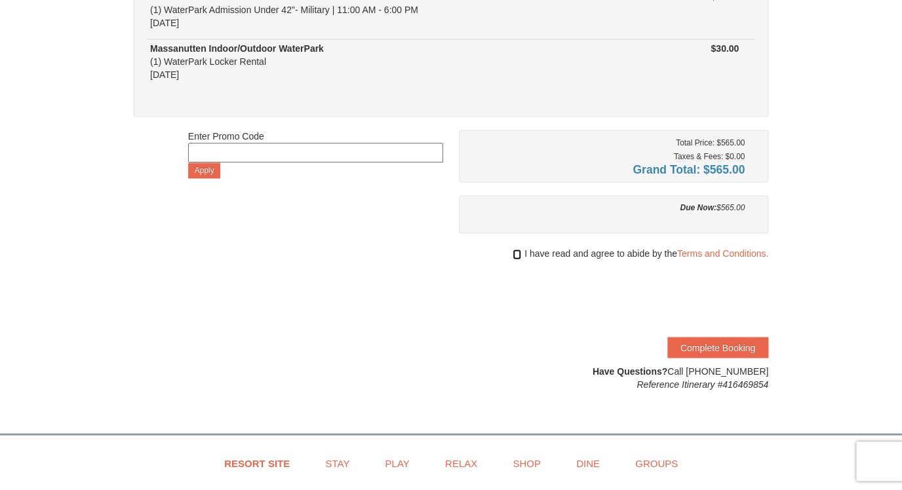
click at [515, 256] on input "checkbox" at bounding box center [517, 254] width 9 height 10
checkbox input "true"
click at [686, 349] on button "Complete Booking" at bounding box center [717, 347] width 101 height 21
